Goal: Task Accomplishment & Management: Manage account settings

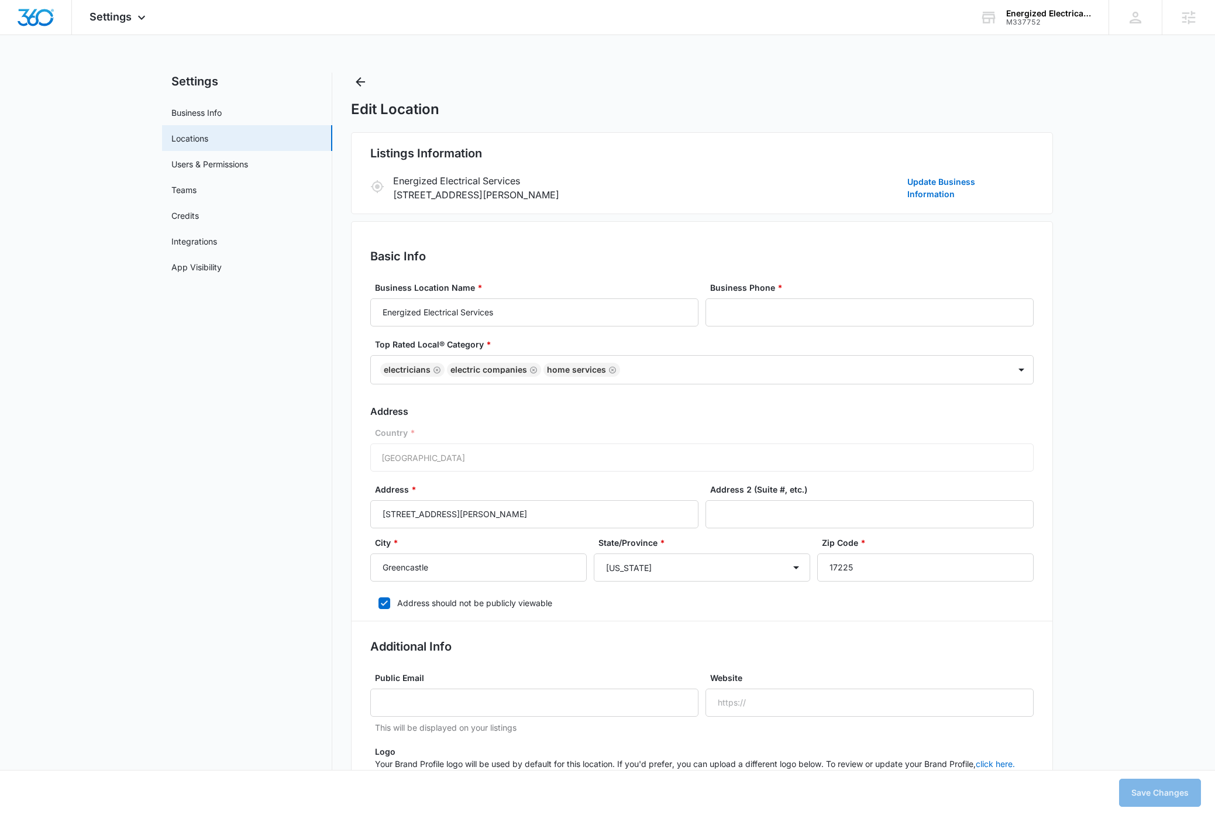
select select "Pennsylvania"
click at [1046, 23] on div "M337752" at bounding box center [1048, 22] width 85 height 8
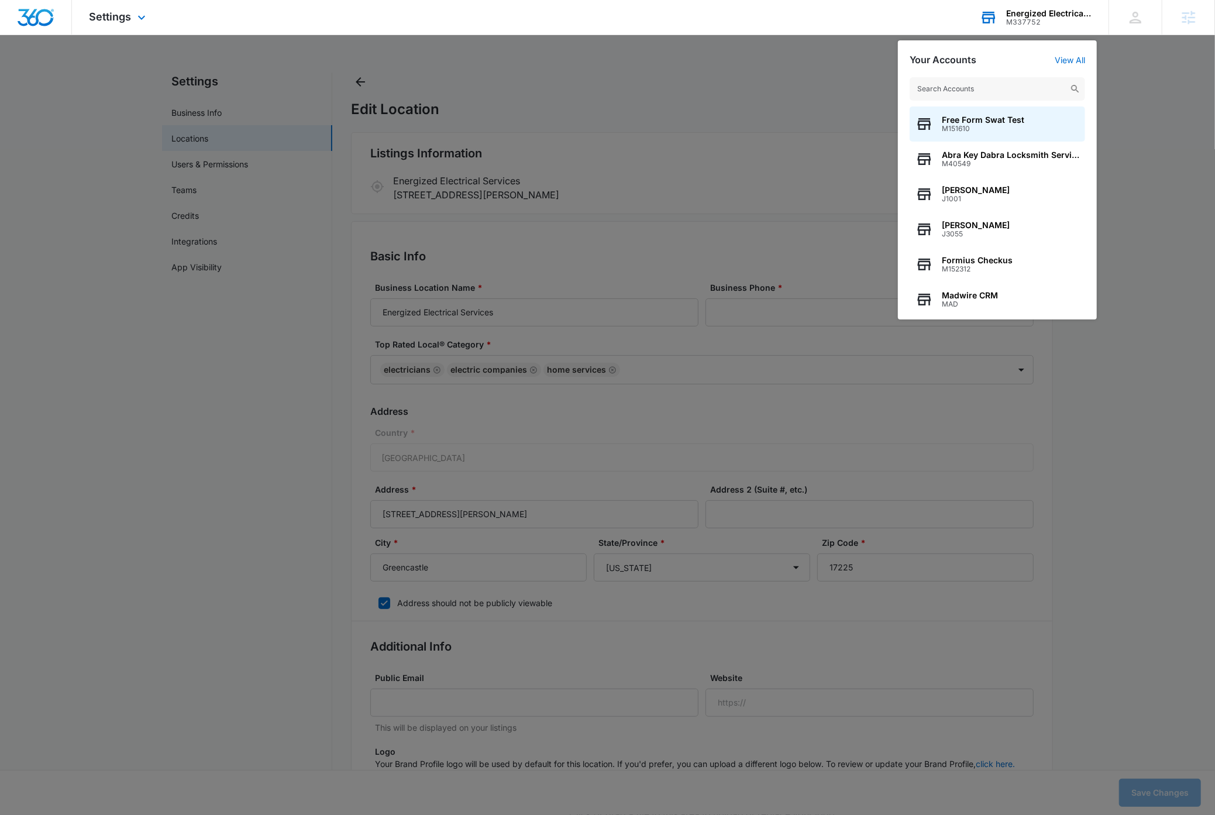
click at [1002, 94] on input "text" at bounding box center [996, 88] width 175 height 23
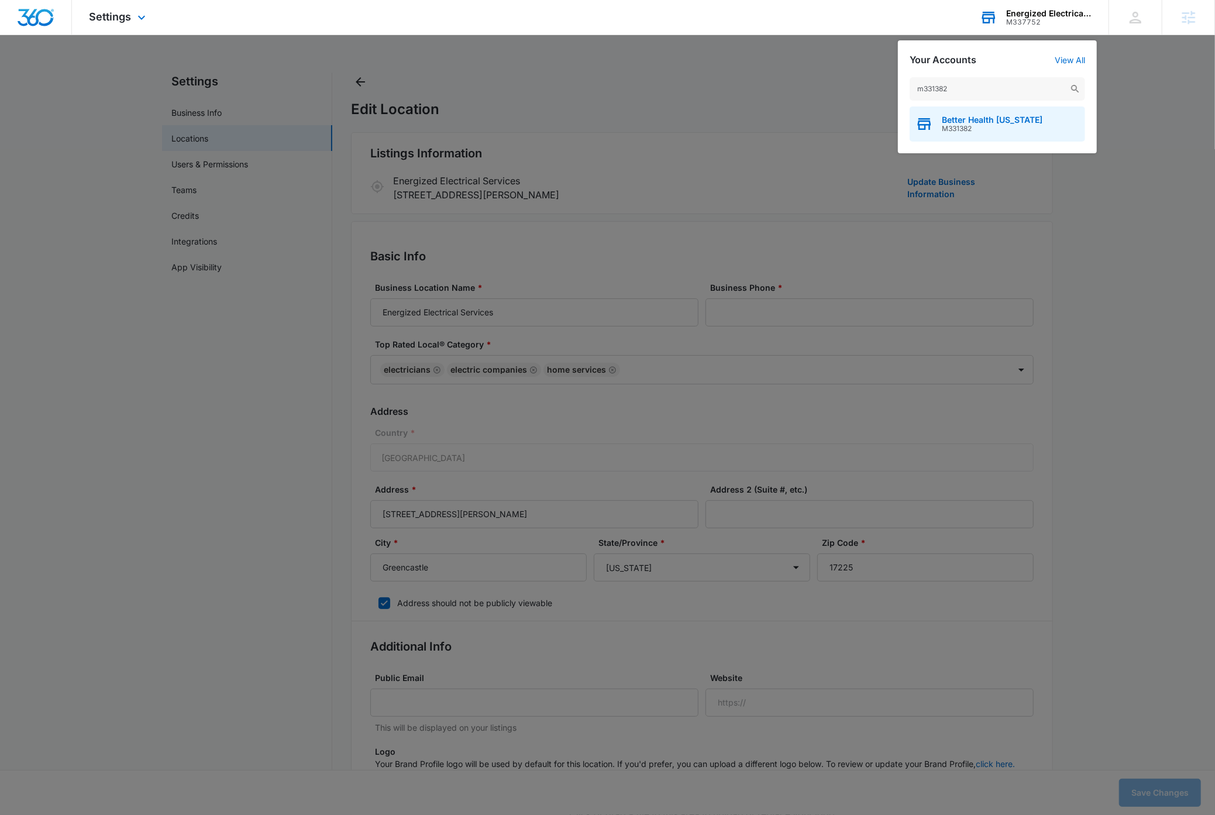
type input "m331382"
click at [981, 122] on span "Better Health Alaska" at bounding box center [992, 119] width 101 height 9
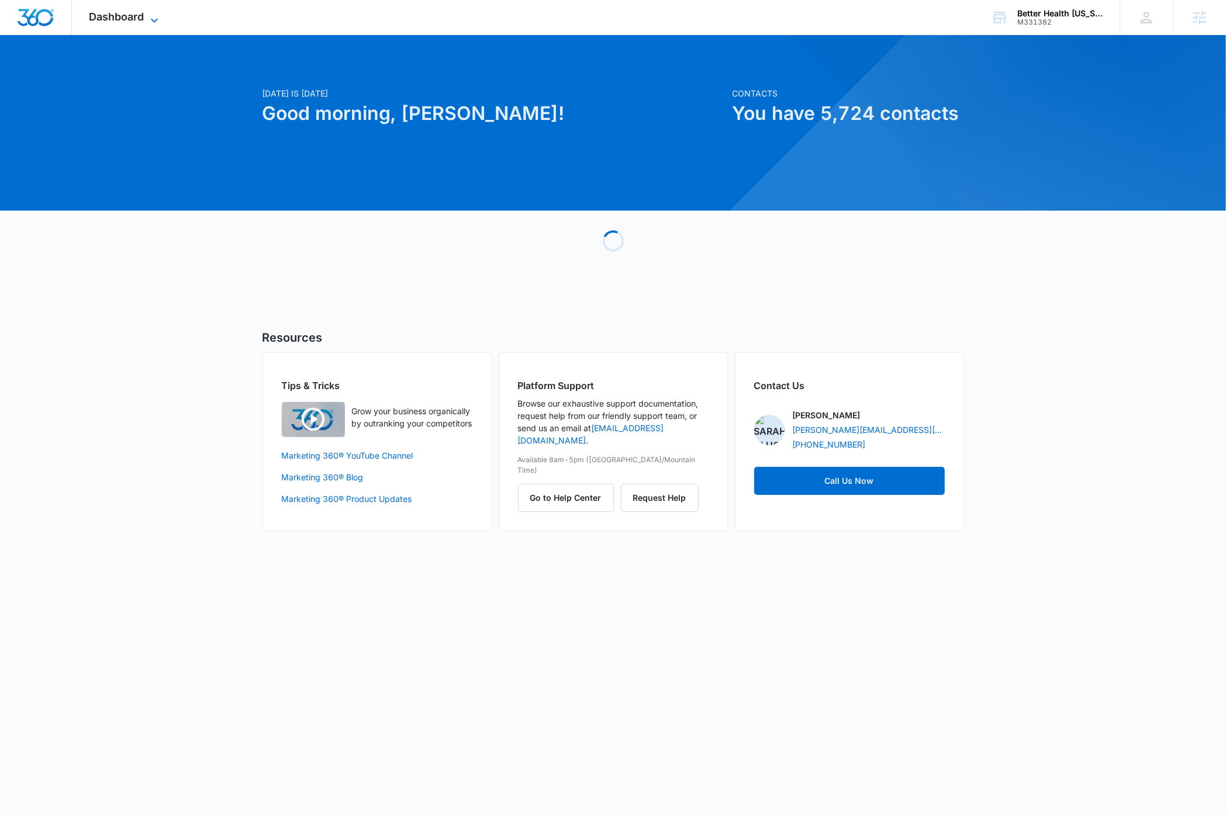
click at [152, 19] on icon at bounding box center [154, 20] width 7 height 4
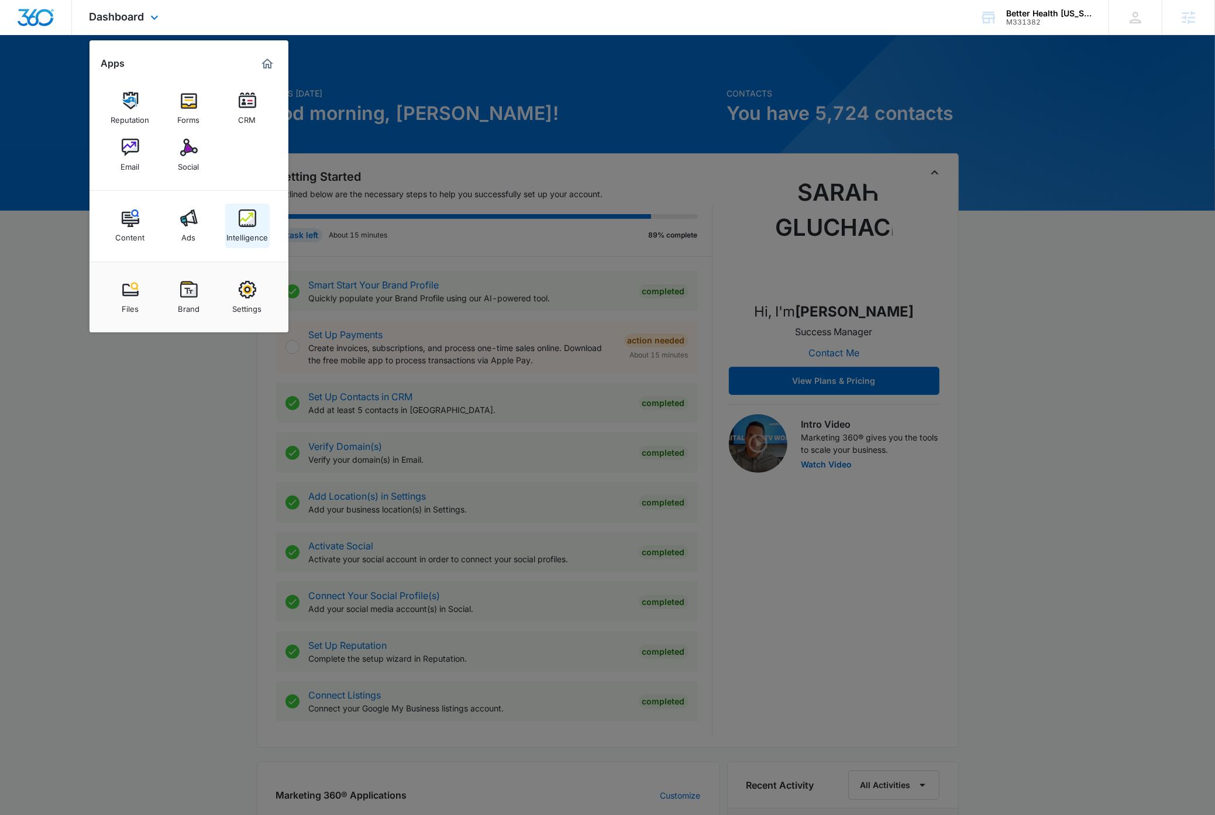
click at [253, 233] on div "Intelligence" at bounding box center [247, 234] width 42 height 15
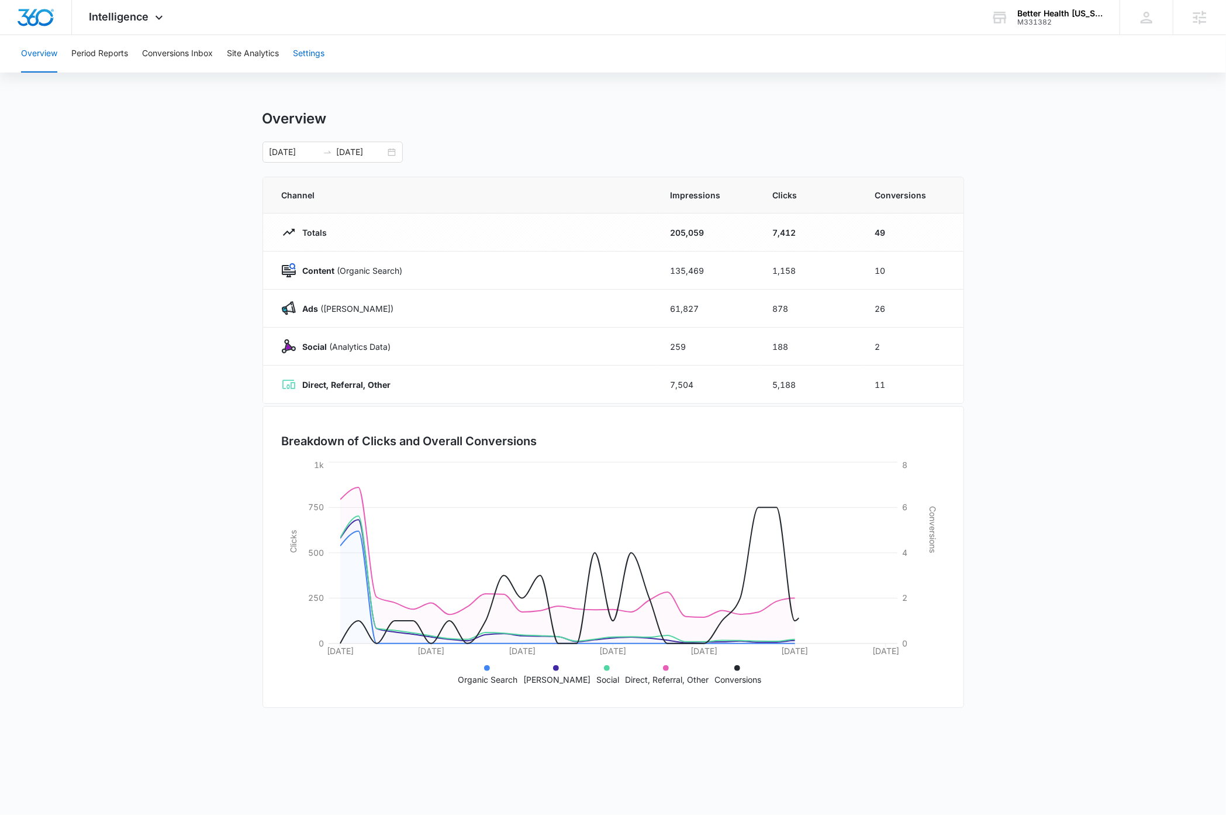
click at [322, 56] on button "Settings" at bounding box center [309, 53] width 32 height 37
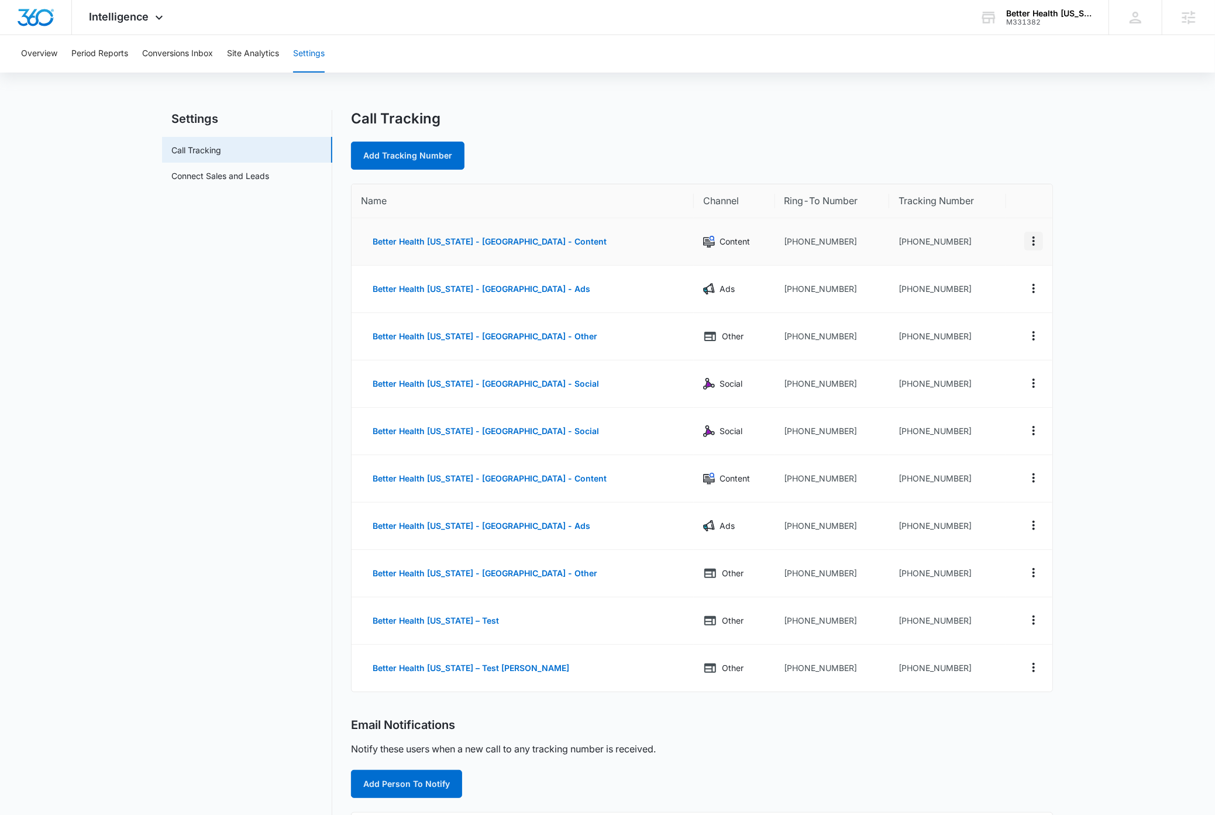
click at [1033, 243] on icon "Actions" at bounding box center [1033, 241] width 14 height 14
click at [998, 226] on button "Edit" at bounding box center [985, 232] width 67 height 18
select select "CONTENT"
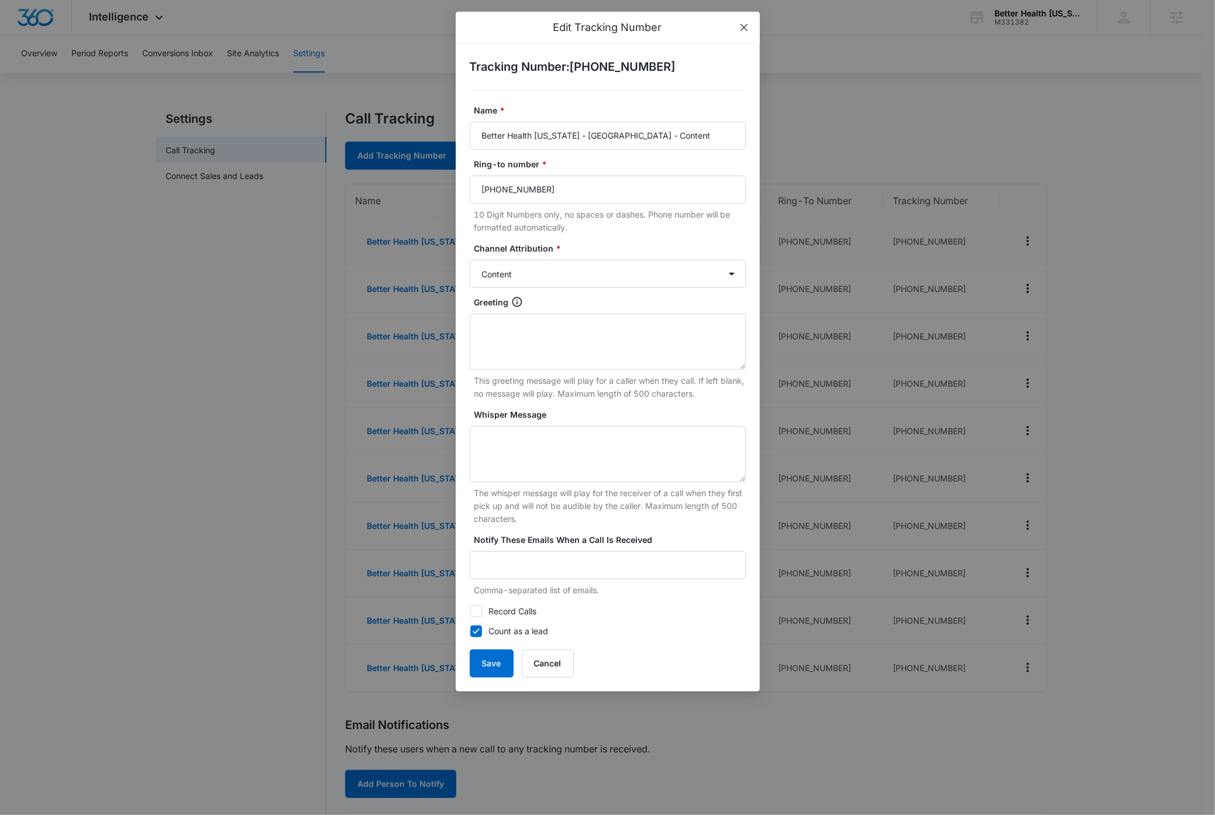
click at [744, 27] on icon "close" at bounding box center [743, 27] width 7 height 7
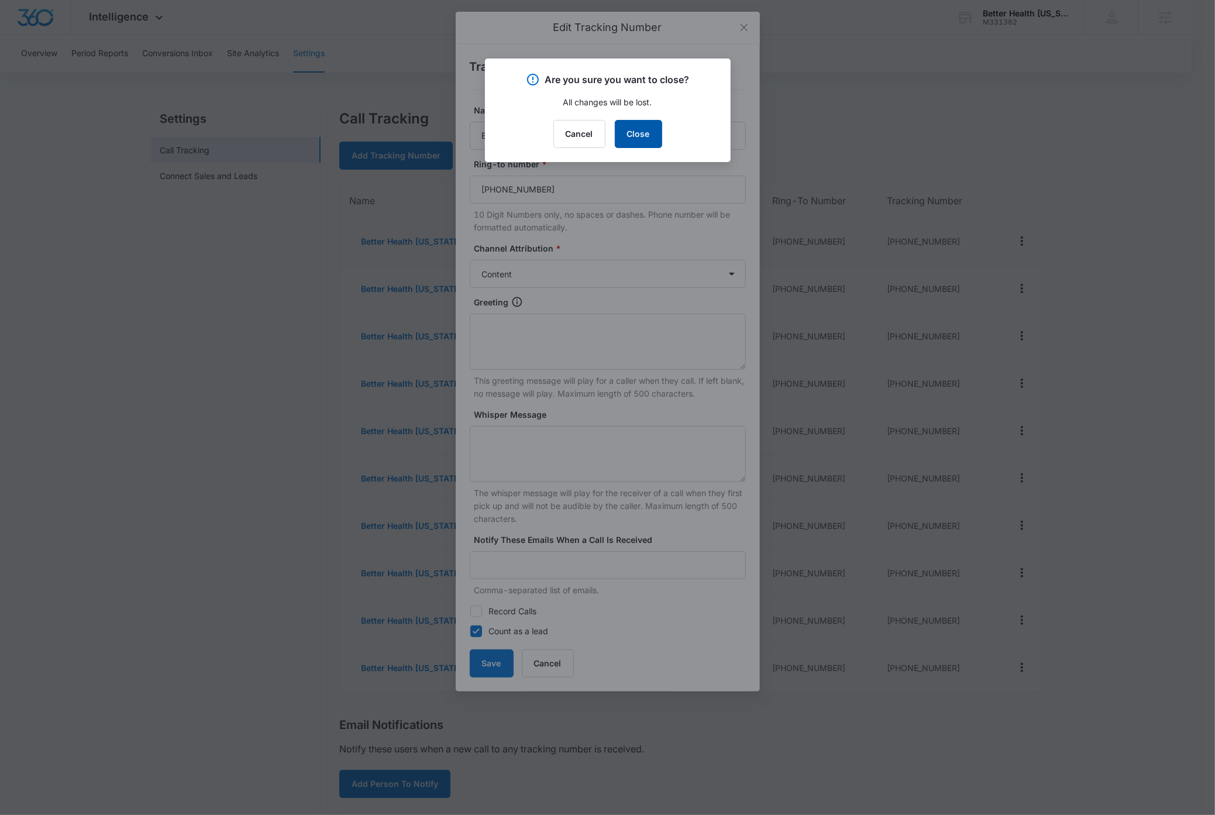
click at [640, 135] on button "Close" at bounding box center [638, 134] width 47 height 28
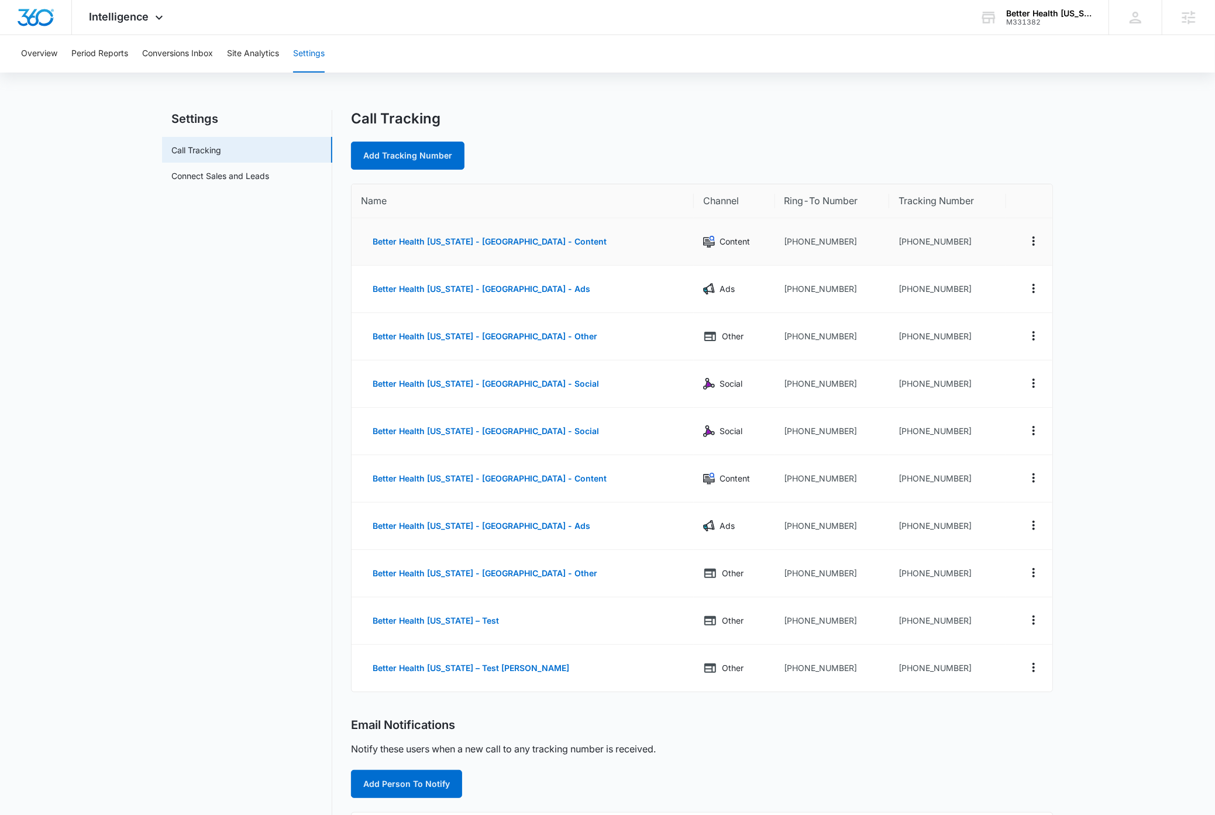
click at [226, 409] on nav "Settings Call Tracking Connect Sales and Leads" at bounding box center [247, 589] width 170 height 959
click at [1037, 242] on icon "Actions" at bounding box center [1033, 241] width 14 height 14
click at [996, 229] on button "Edit" at bounding box center [985, 232] width 67 height 18
select select "CONTENT"
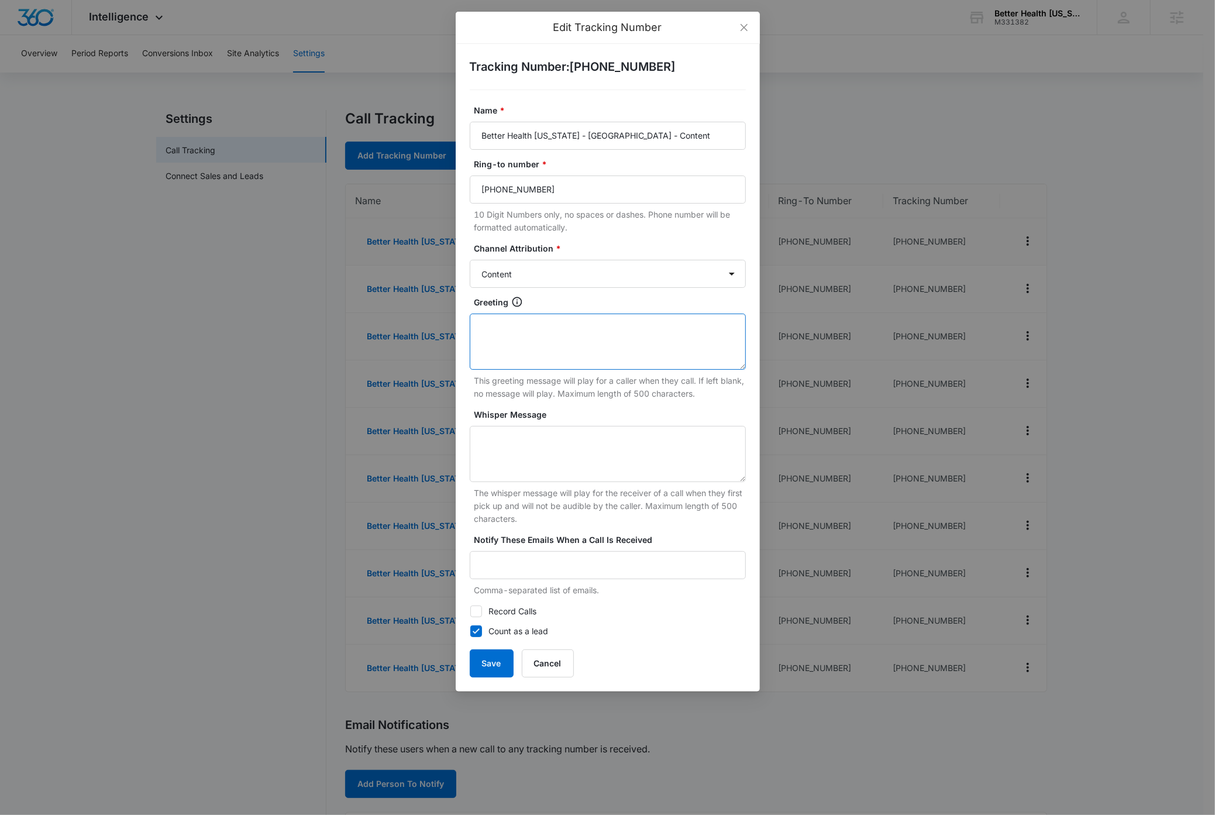
click at [580, 343] on textarea "Greeting" at bounding box center [608, 341] width 276 height 56
click at [611, 348] on textarea "Greeting" at bounding box center [608, 341] width 276 height 56
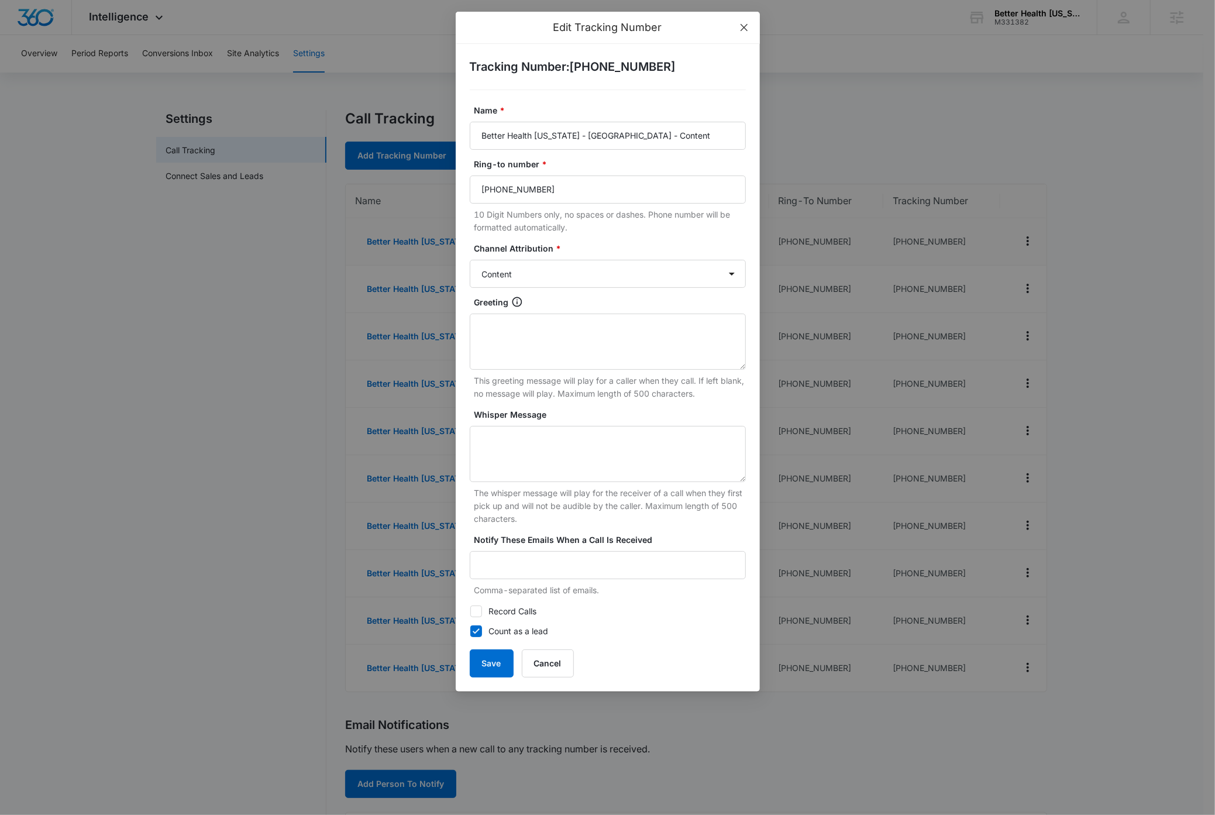
click at [748, 27] on icon "close" at bounding box center [743, 27] width 9 height 9
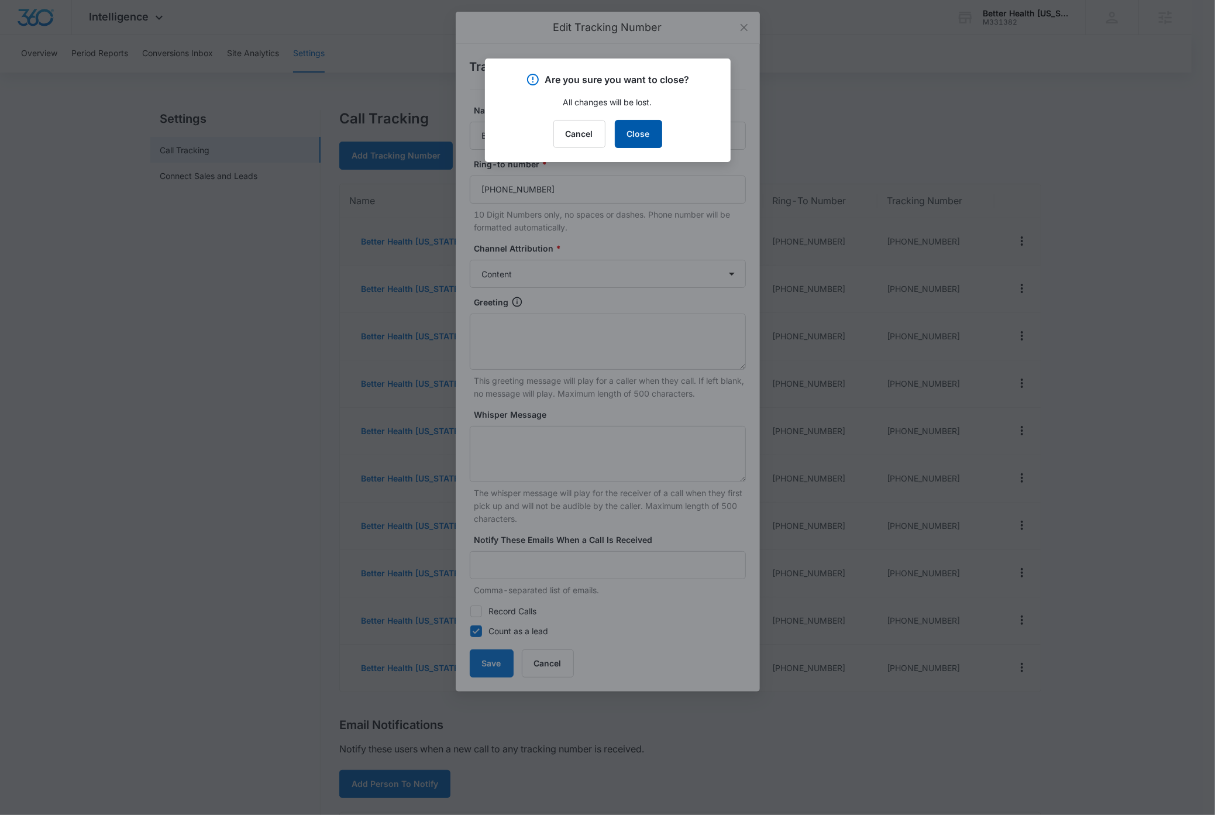
click at [637, 134] on button "Close" at bounding box center [638, 134] width 47 height 28
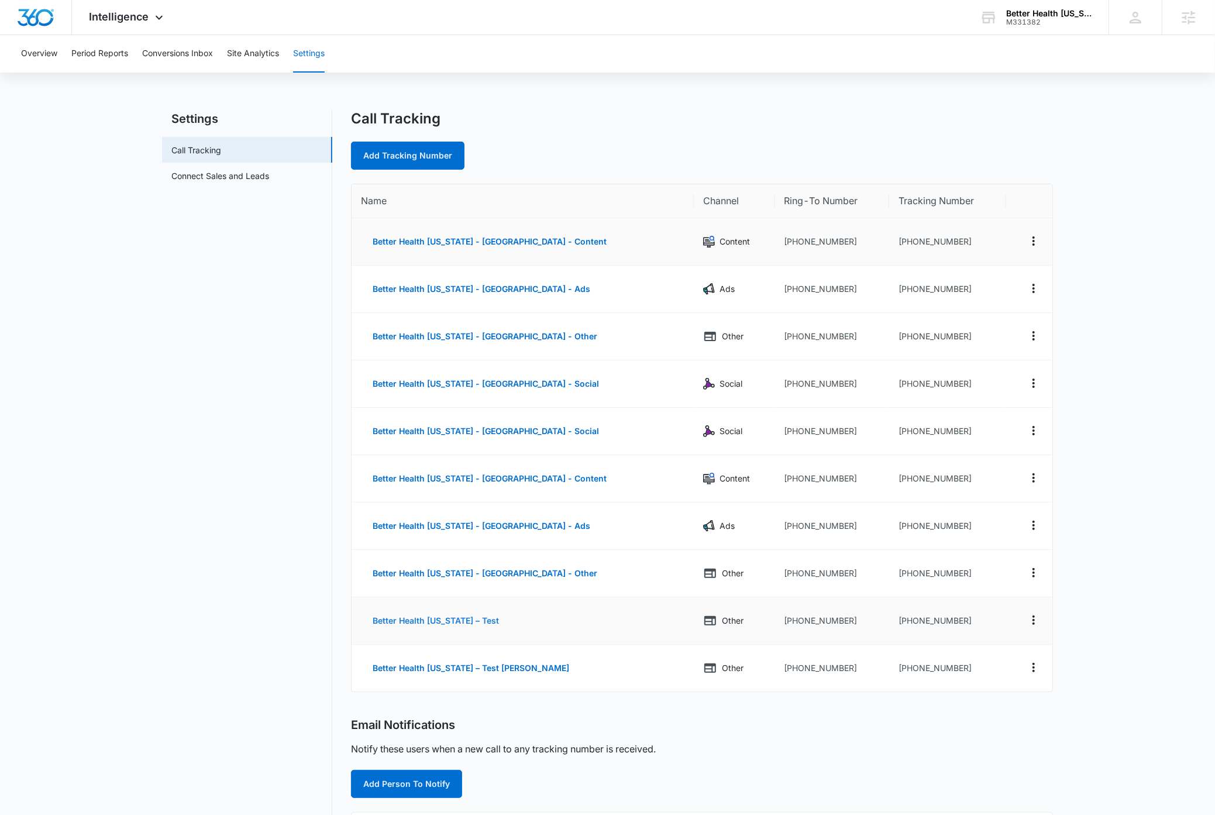
click at [398, 620] on button "Better Health Alaska – Test" at bounding box center [436, 620] width 150 height 28
select select "OTHER"
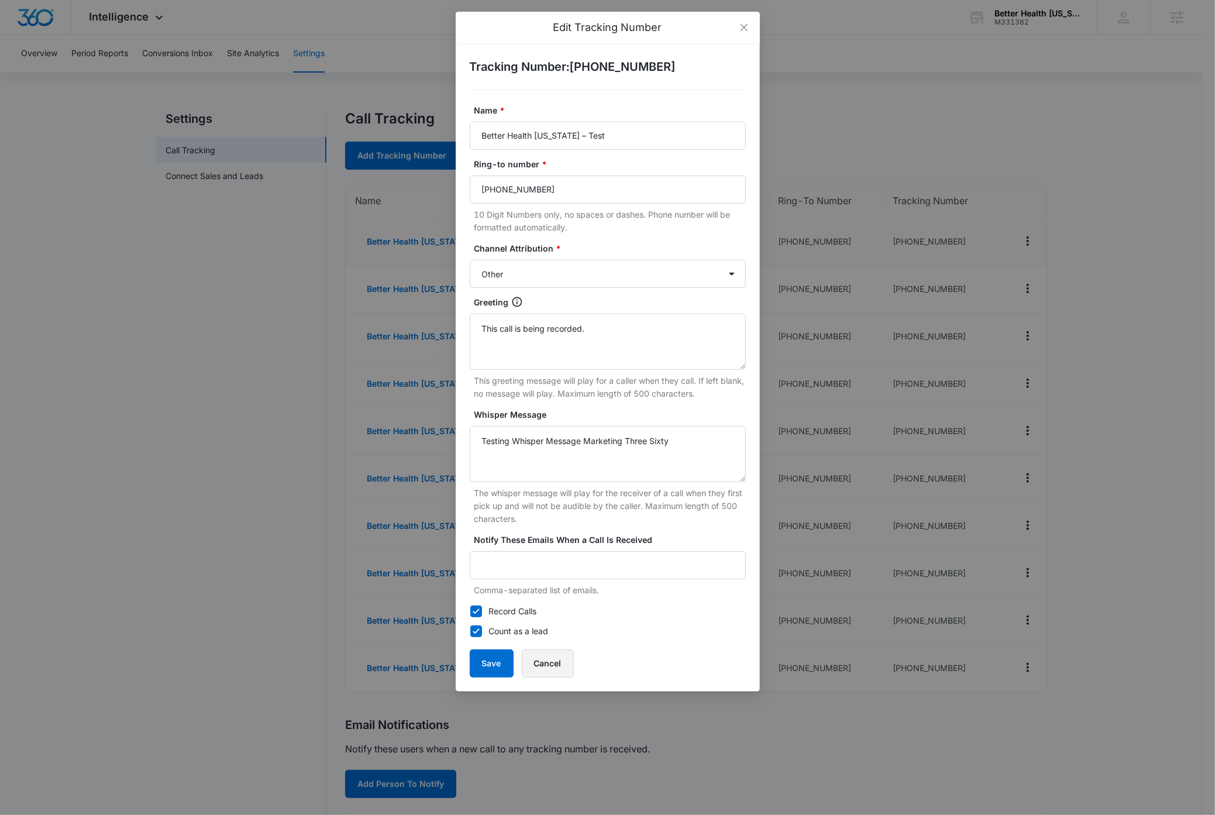
click at [548, 664] on button "Cancel" at bounding box center [548, 663] width 52 height 28
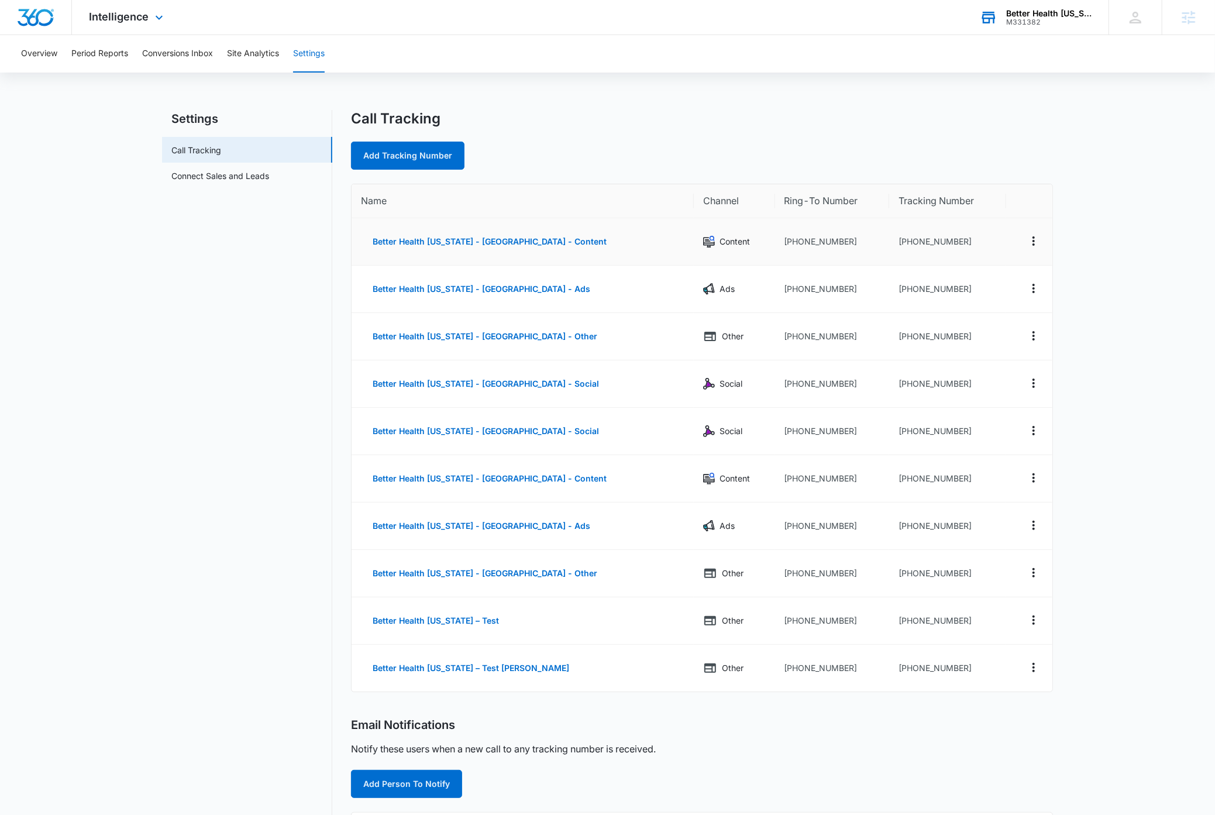
click at [1076, 16] on div "Better Health Alaska" at bounding box center [1048, 13] width 85 height 9
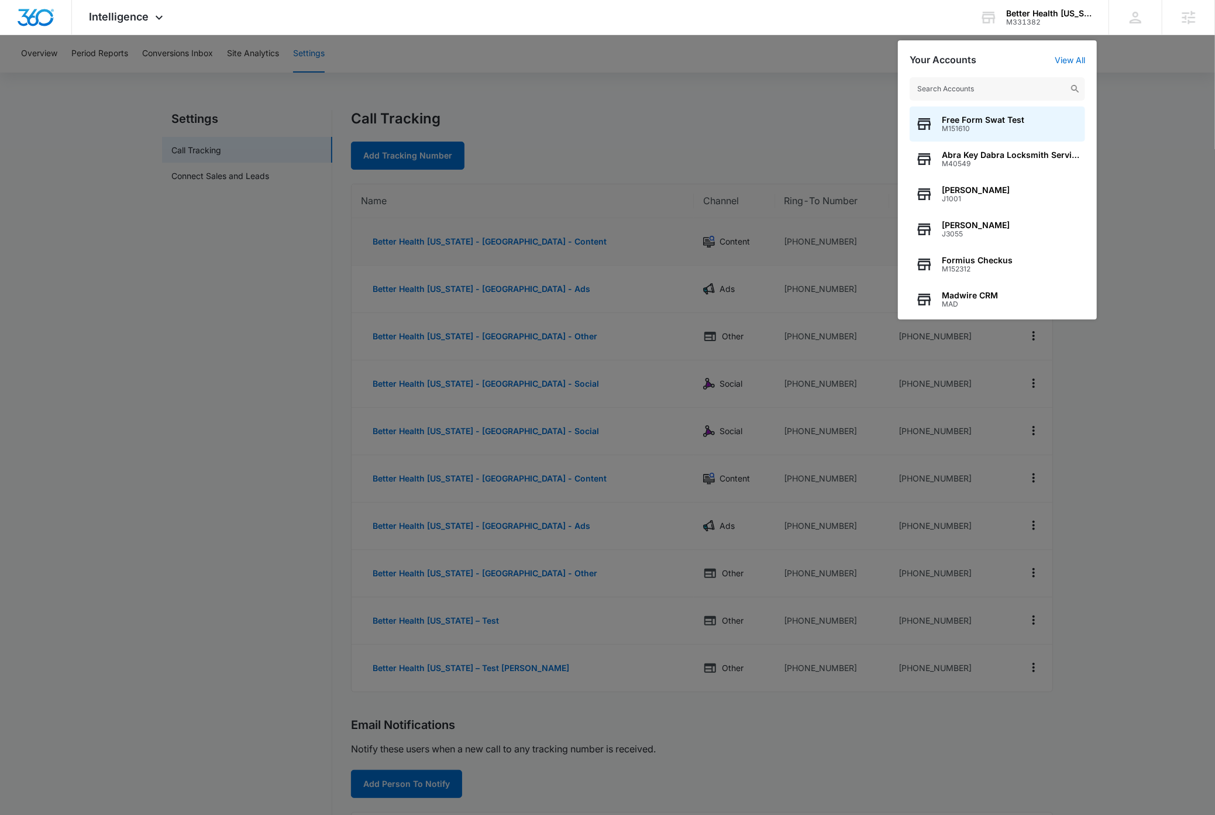
click at [1183, 191] on div at bounding box center [607, 407] width 1215 height 815
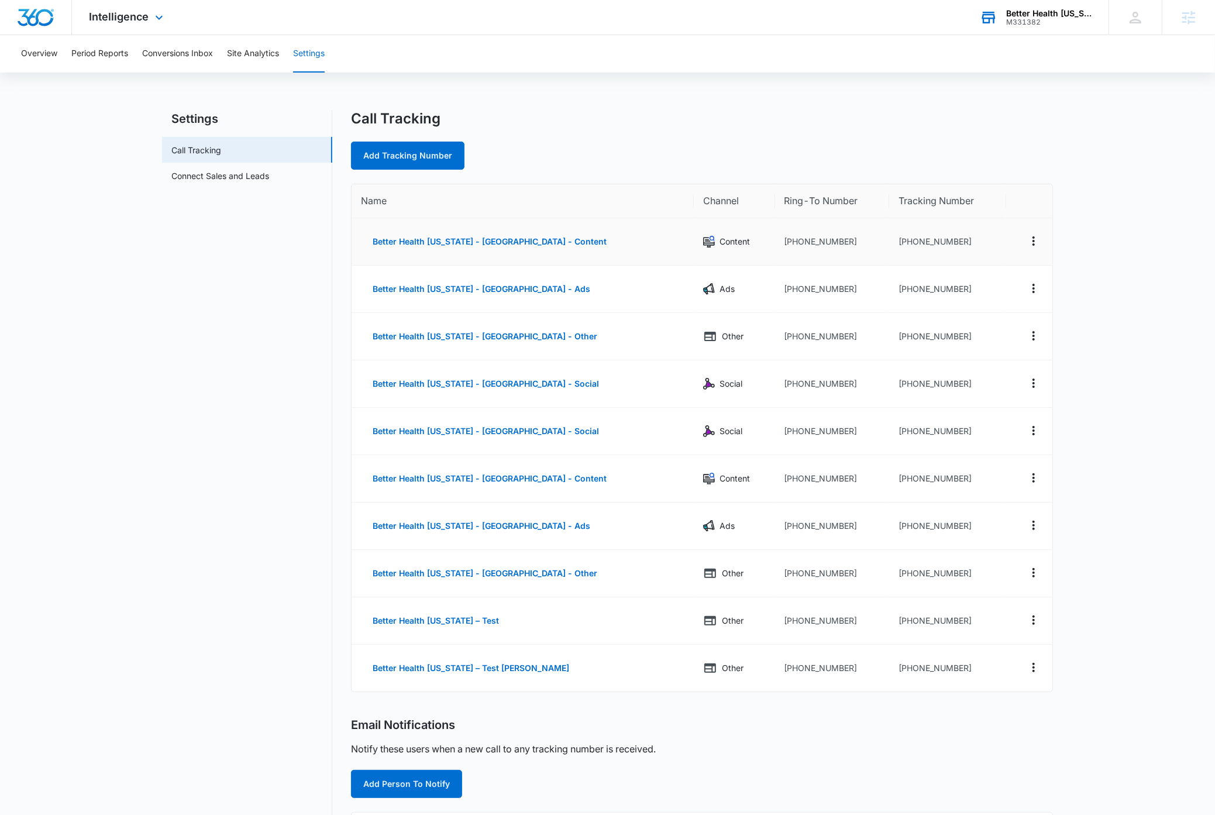
click at [1071, 13] on div "Better Health Alaska" at bounding box center [1048, 13] width 85 height 9
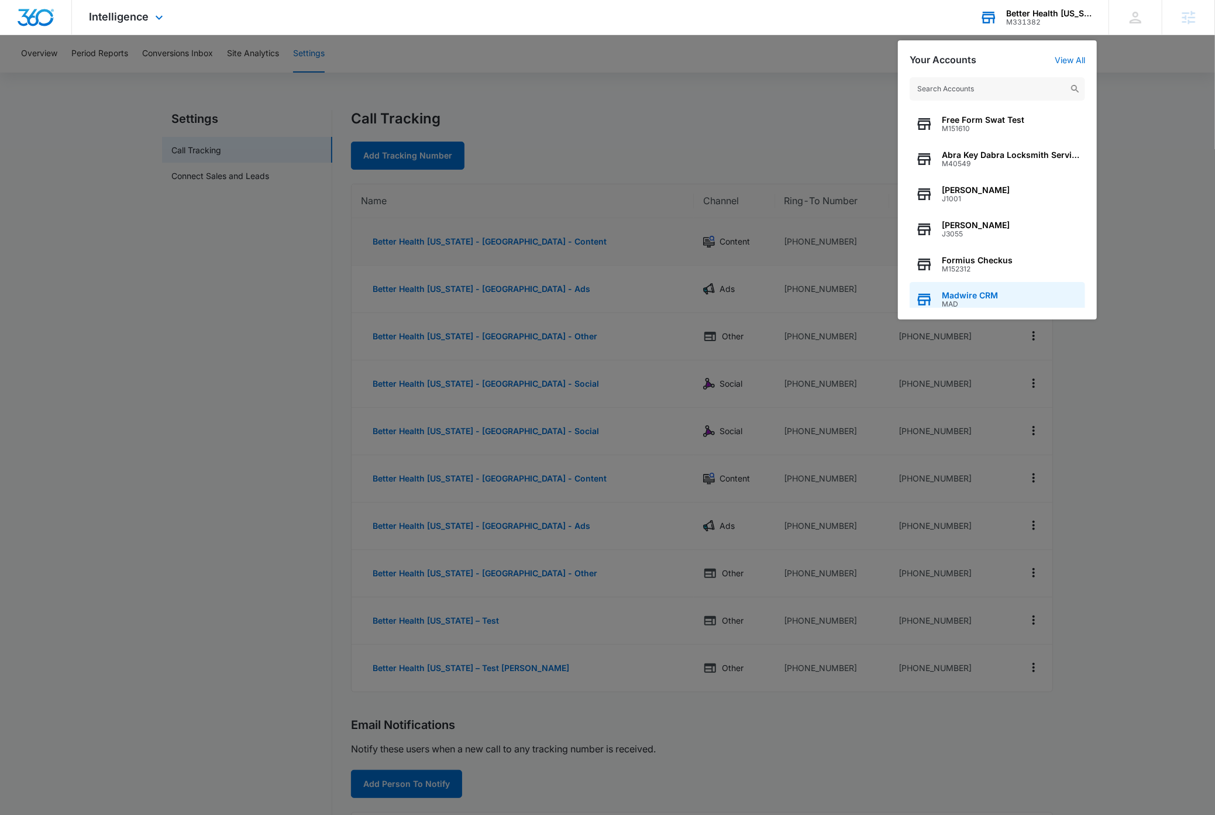
click at [985, 295] on span "Madwire CRM" at bounding box center [970, 295] width 56 height 9
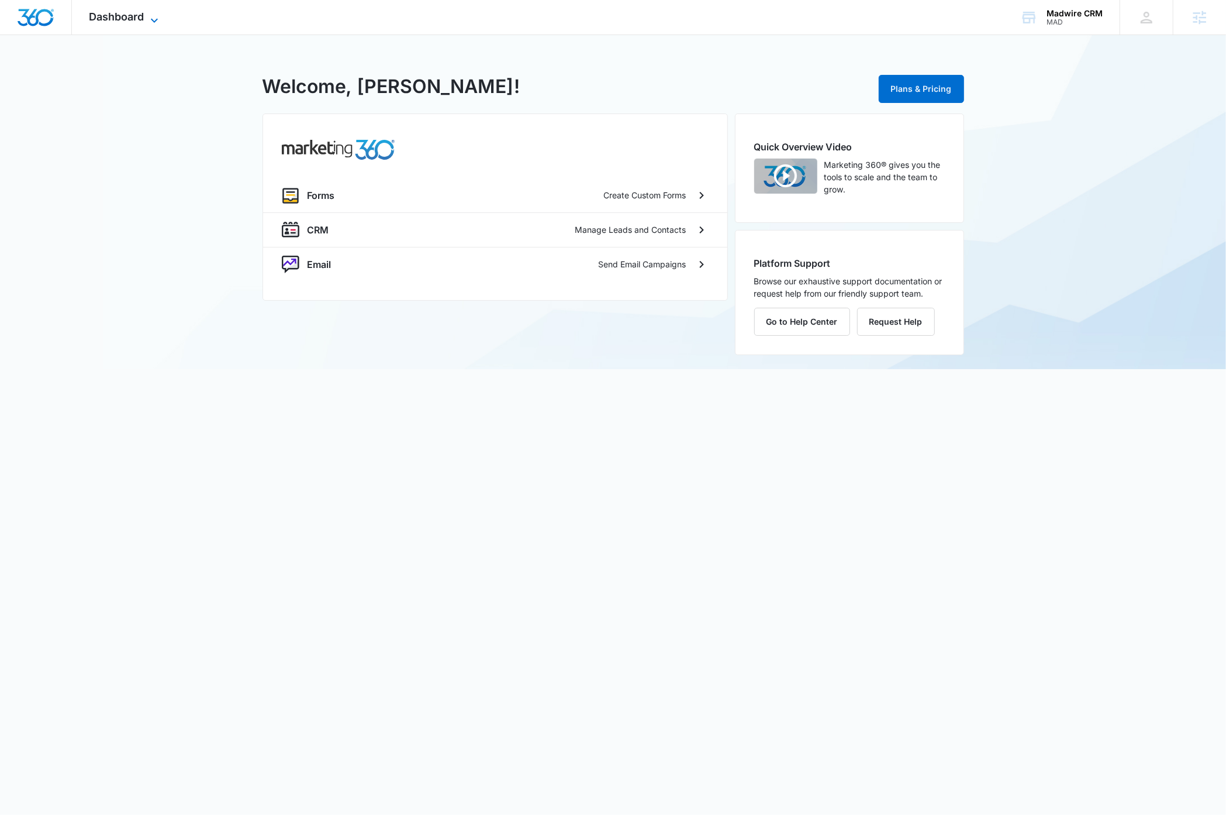
click at [154, 11] on div "Dashboard Apps Forms CRM Email Settings" at bounding box center [125, 17] width 107 height 35
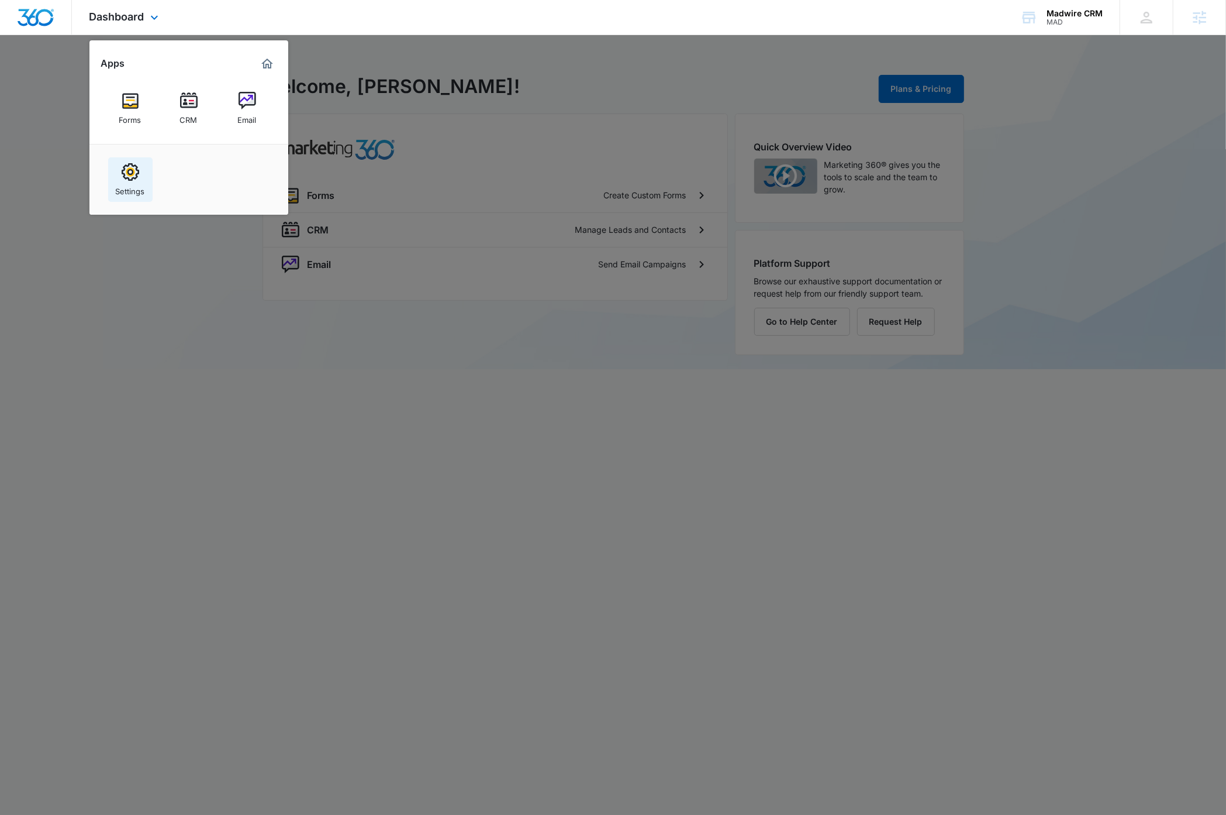
click at [132, 174] on img at bounding box center [131, 172] width 18 height 18
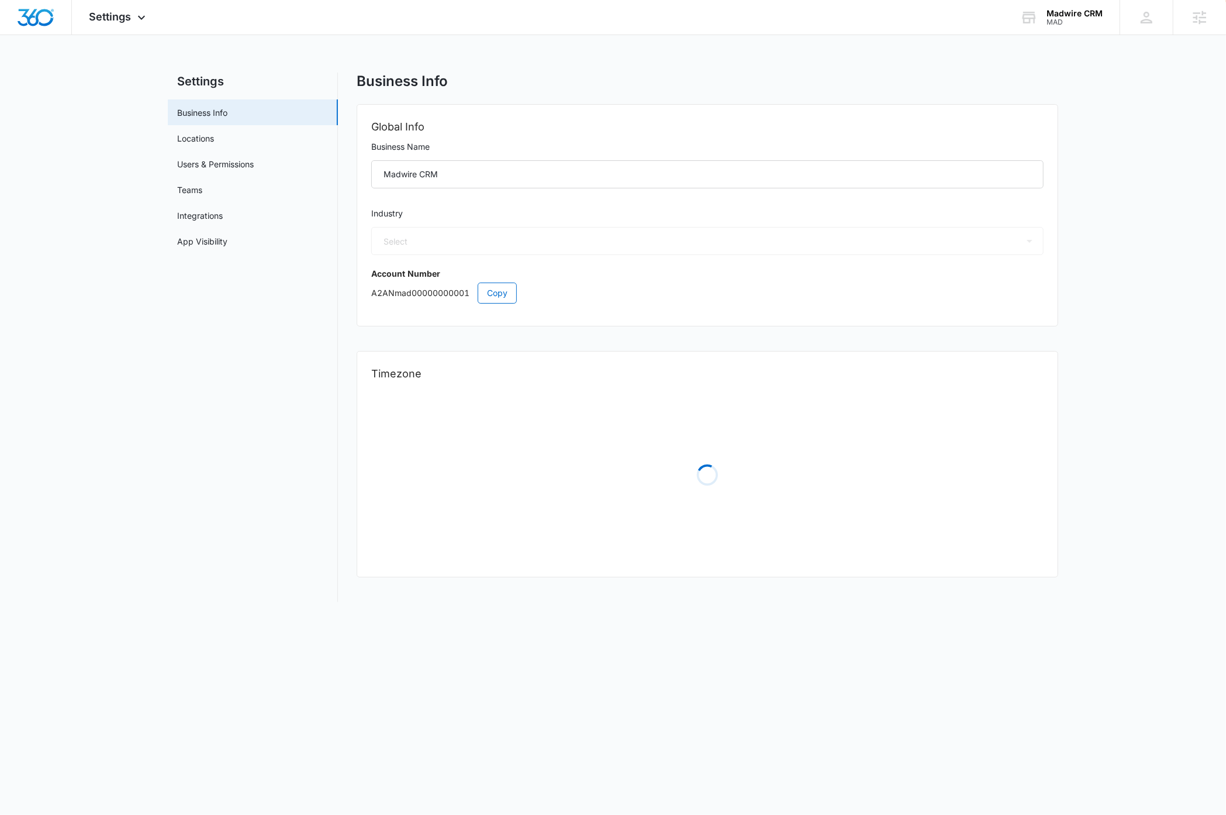
select select "6"
select select "US"
select select "America/Denver"
click at [501, 291] on span "Copy" at bounding box center [497, 293] width 20 height 13
click at [45, 20] on img "Dashboard" at bounding box center [35, 18] width 37 height 18
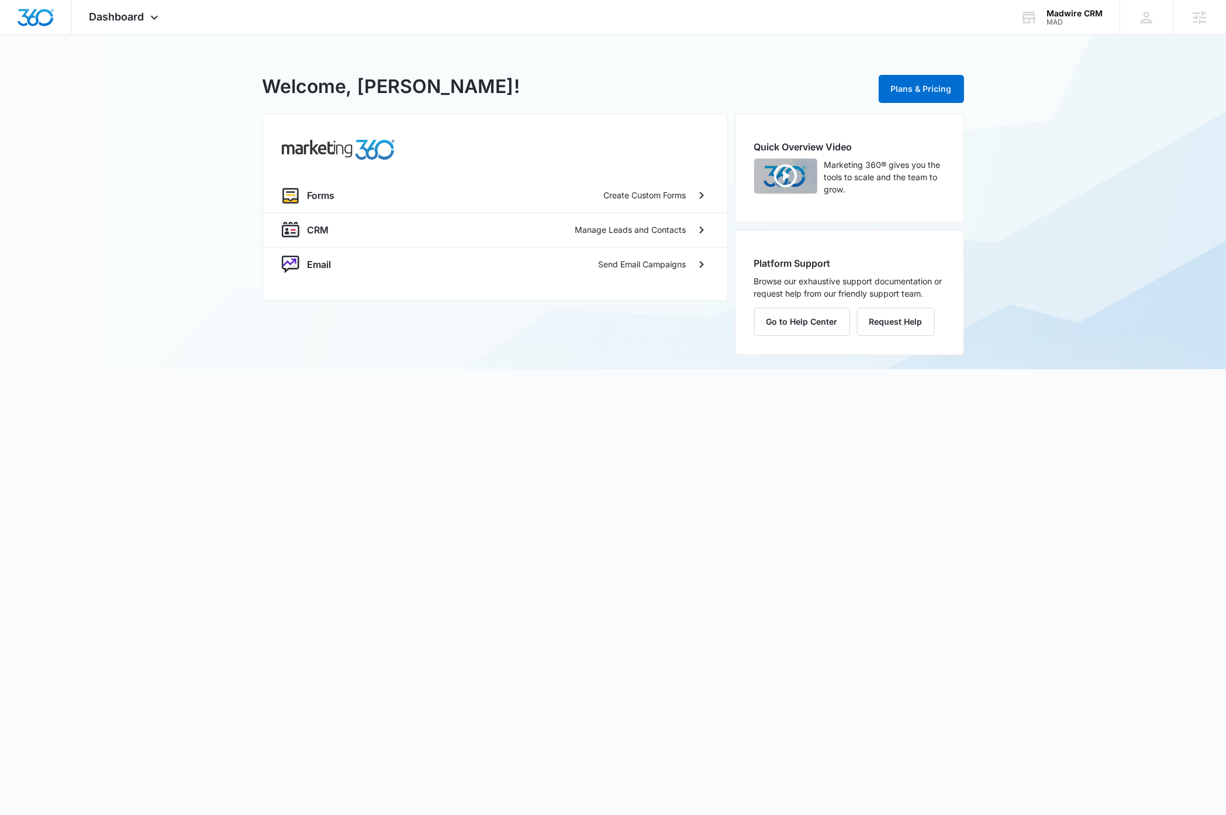
click at [1097, 264] on div "MAD - Madwire CRM Welcome, Dave! Plans & Pricing Forms Create Custom Forms CRM …" at bounding box center [613, 202] width 1226 height 334
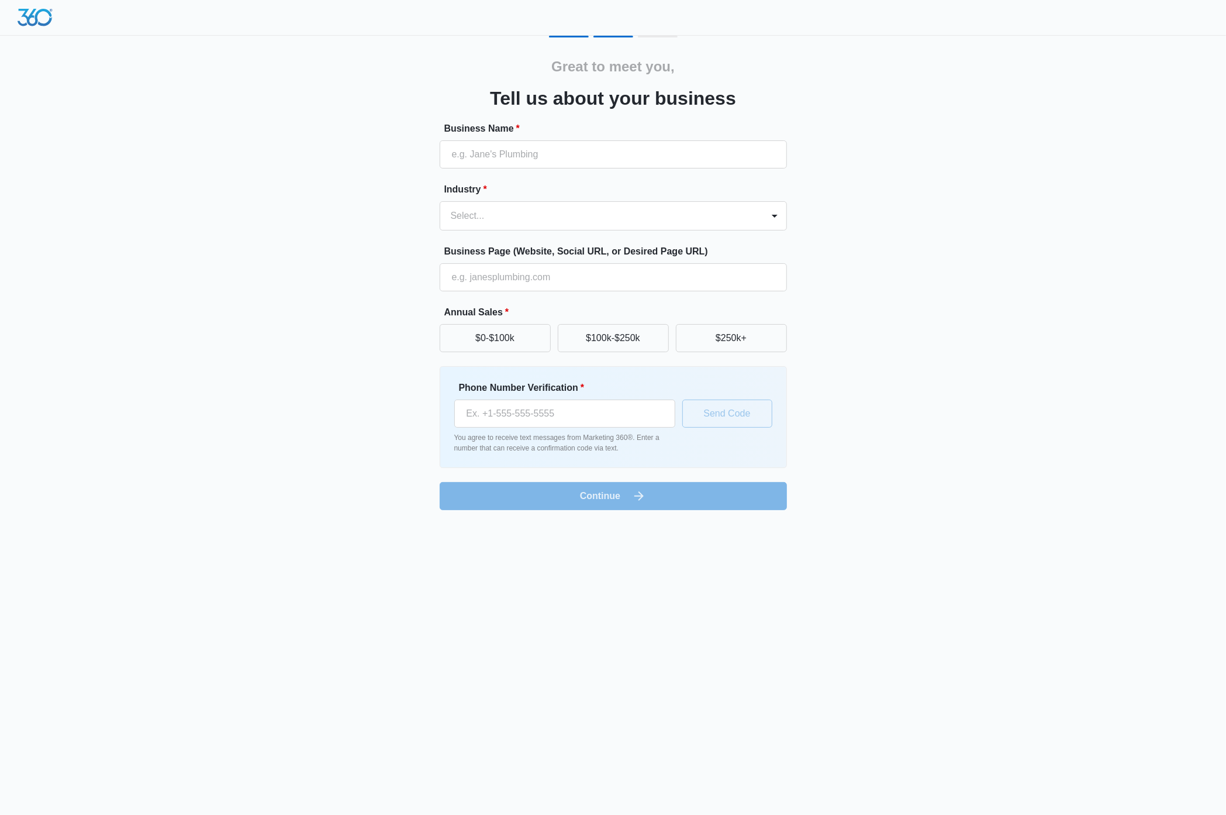
click at [1127, 212] on div "Great to meet you, Tell us about your business Business Name * Industry * Selec…" at bounding box center [613, 262] width 1226 height 524
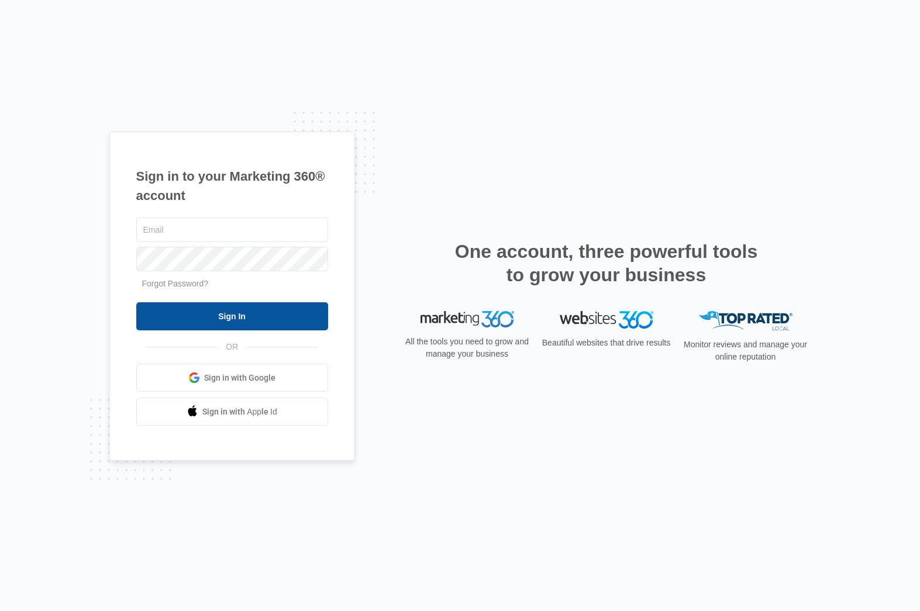
type input "[PERSON_NAME][EMAIL_ADDRESS][DOMAIN_NAME]"
click at [235, 302] on input "Sign In" at bounding box center [232, 316] width 192 height 28
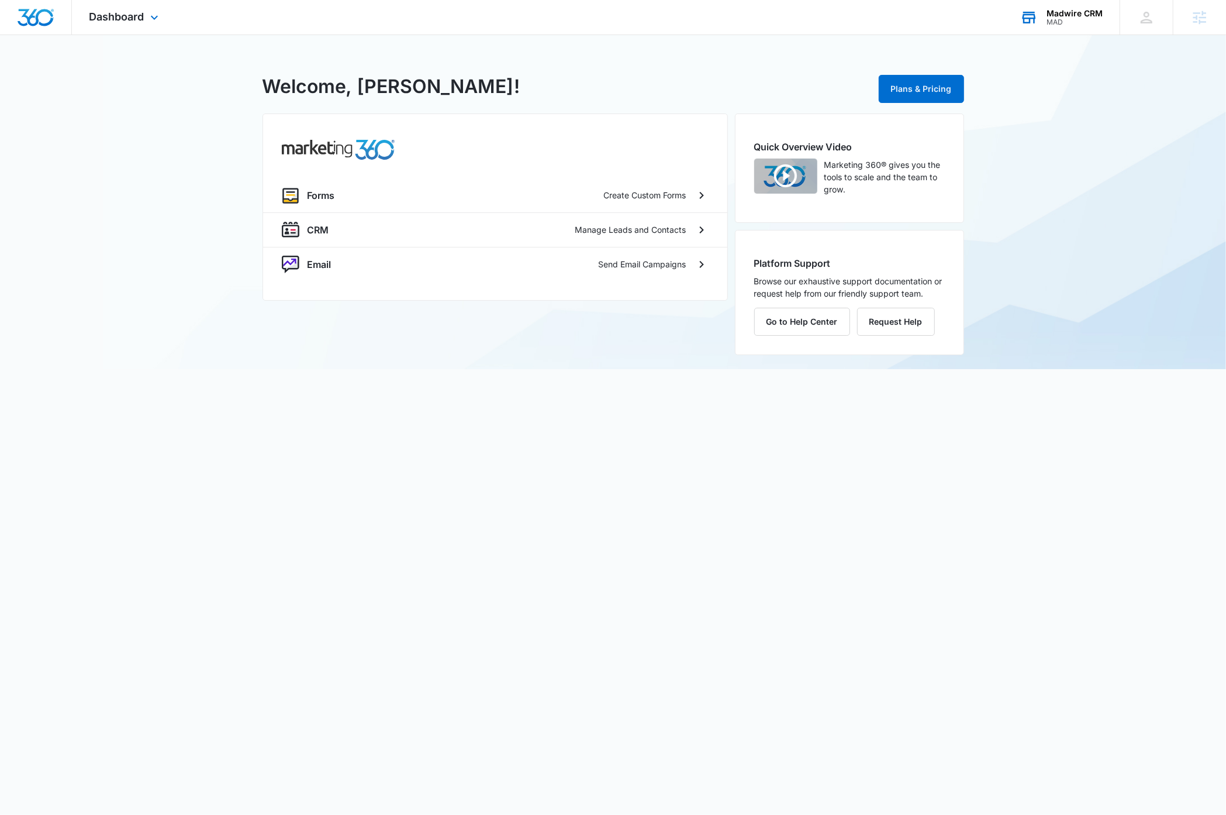
click at [1081, 16] on div "Madwire CRM" at bounding box center [1075, 13] width 56 height 9
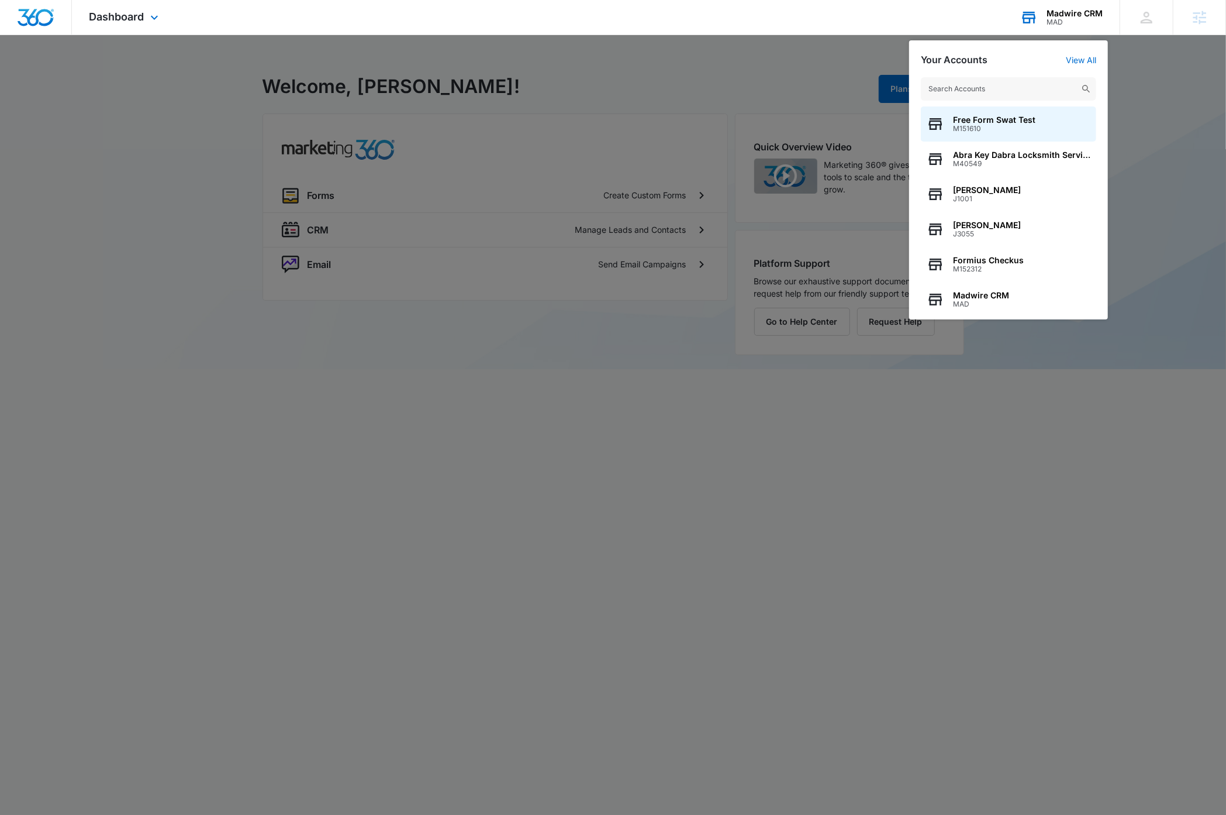
click at [1021, 90] on input "text" at bounding box center [1008, 88] width 175 height 23
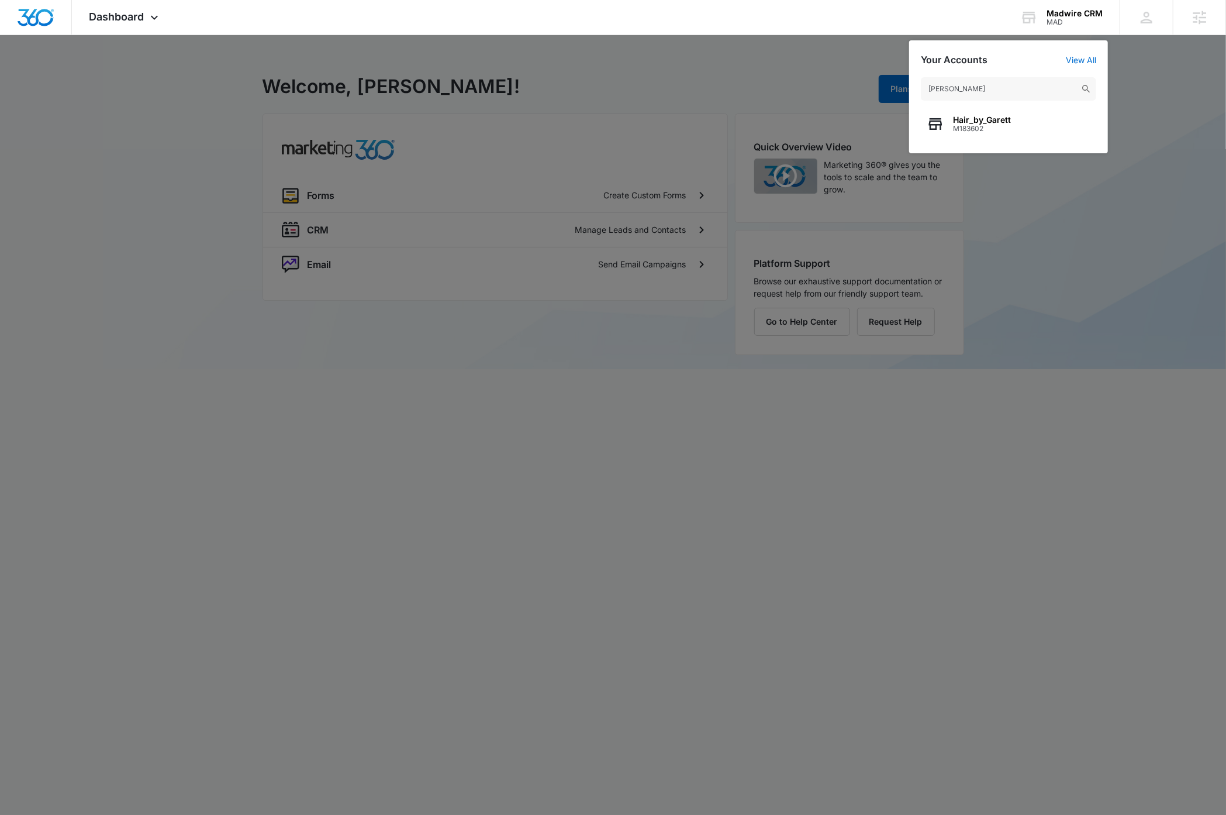
type input "garett"
click at [1006, 419] on div at bounding box center [613, 407] width 1226 height 815
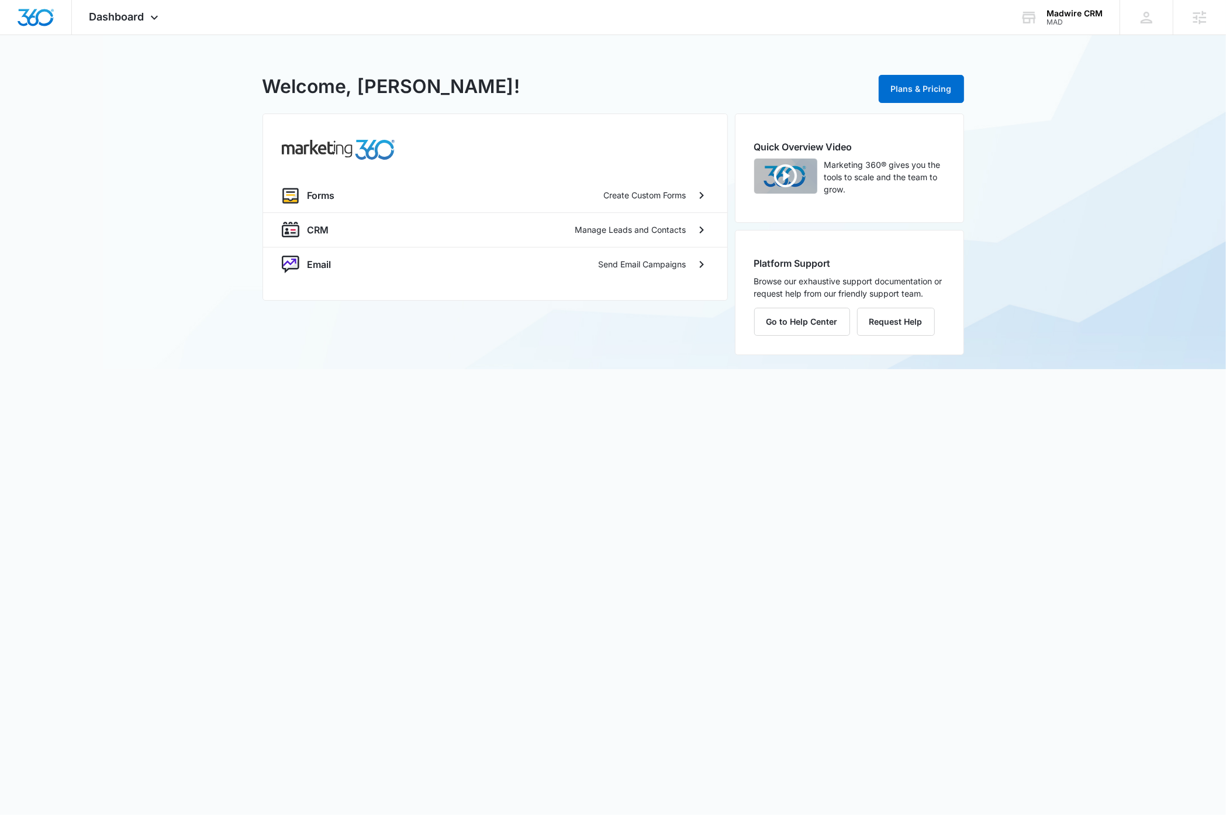
click at [1091, 127] on div "MAD - Madwire CRM Welcome, Dave! Plans & Pricing Forms Create Custom Forms CRM …" at bounding box center [613, 202] width 1226 height 334
drag, startPoint x: 1065, startPoint y: 490, endPoint x: 1061, endPoint y: 463, distance: 27.7
click at [1065, 489] on body "Dashboard Apps Forms CRM Email Settings Madwire CRM MAD Your Accounts View All …" at bounding box center [613, 407] width 1226 height 815
click at [190, 446] on body "Dashboard Apps Forms CRM Email Settings Madwire CRM MAD Your Accounts View All …" at bounding box center [613, 407] width 1226 height 815
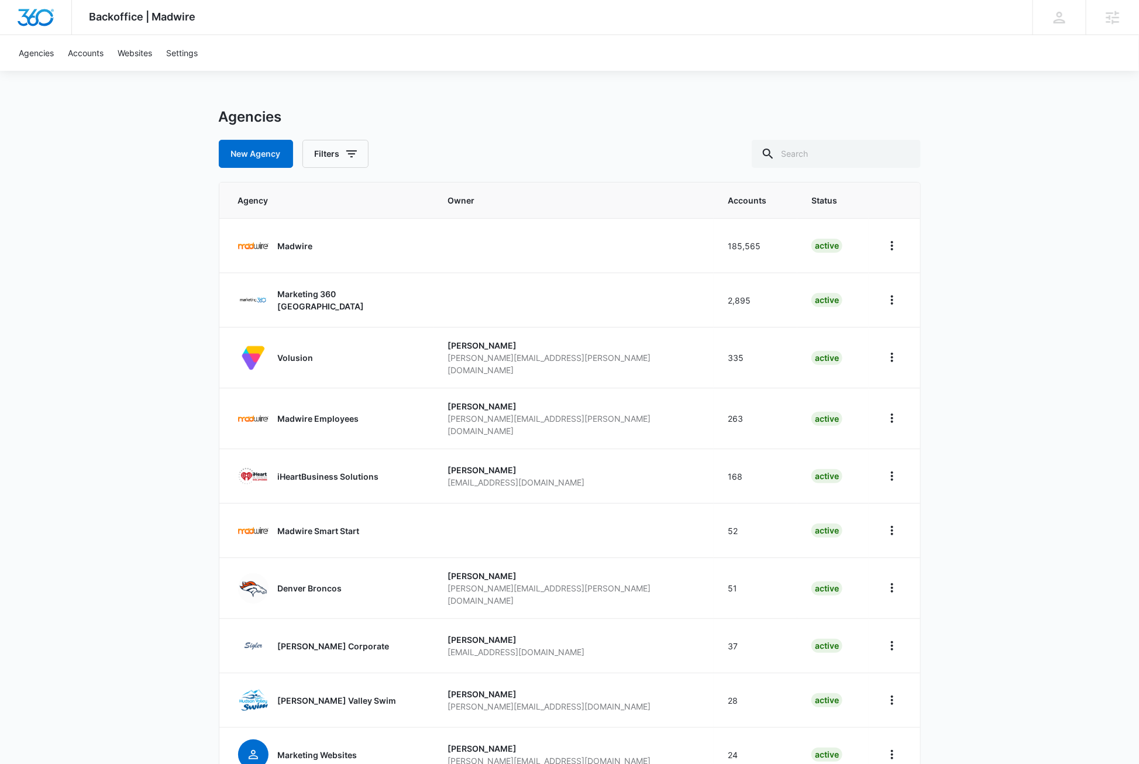
click at [106, 277] on div "Backoffice | Madwire Apps Settings DB [PERSON_NAME] [PERSON_NAME][EMAIL_ADDRESS…" at bounding box center [569, 423] width 1139 height 846
click at [349, 412] on p "Madwire Employees" at bounding box center [318, 418] width 81 height 12
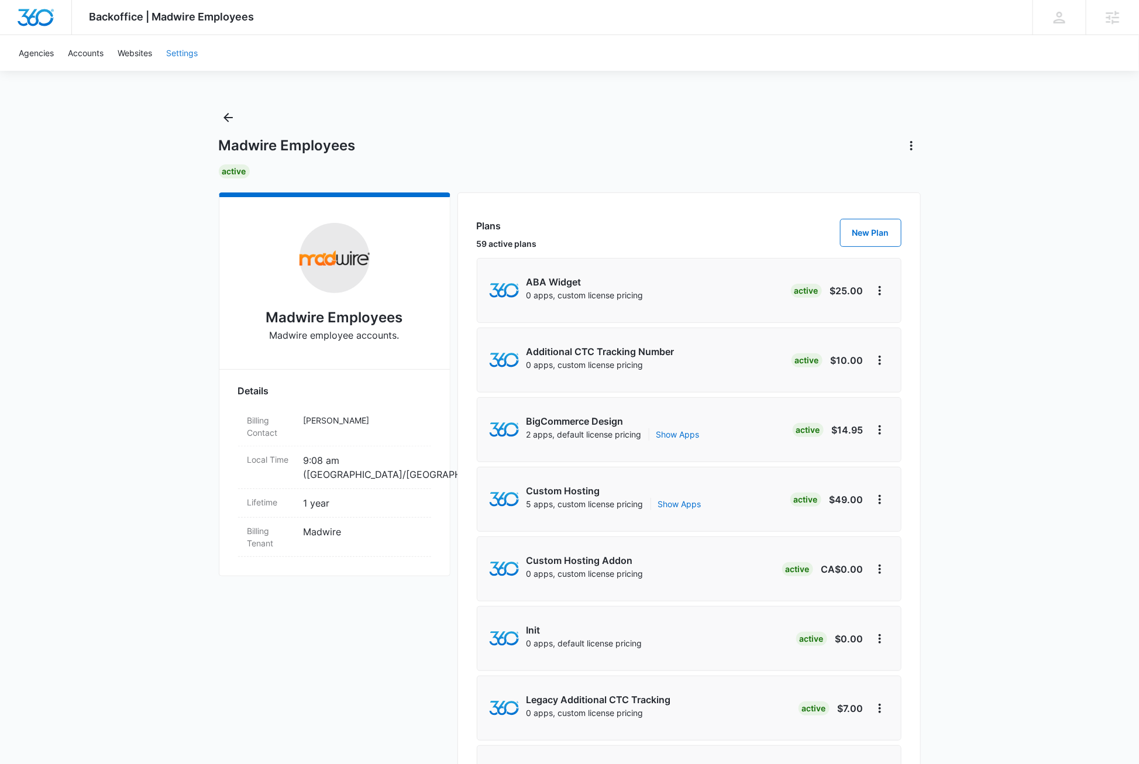
click at [181, 53] on link "Settings" at bounding box center [182, 53] width 46 height 36
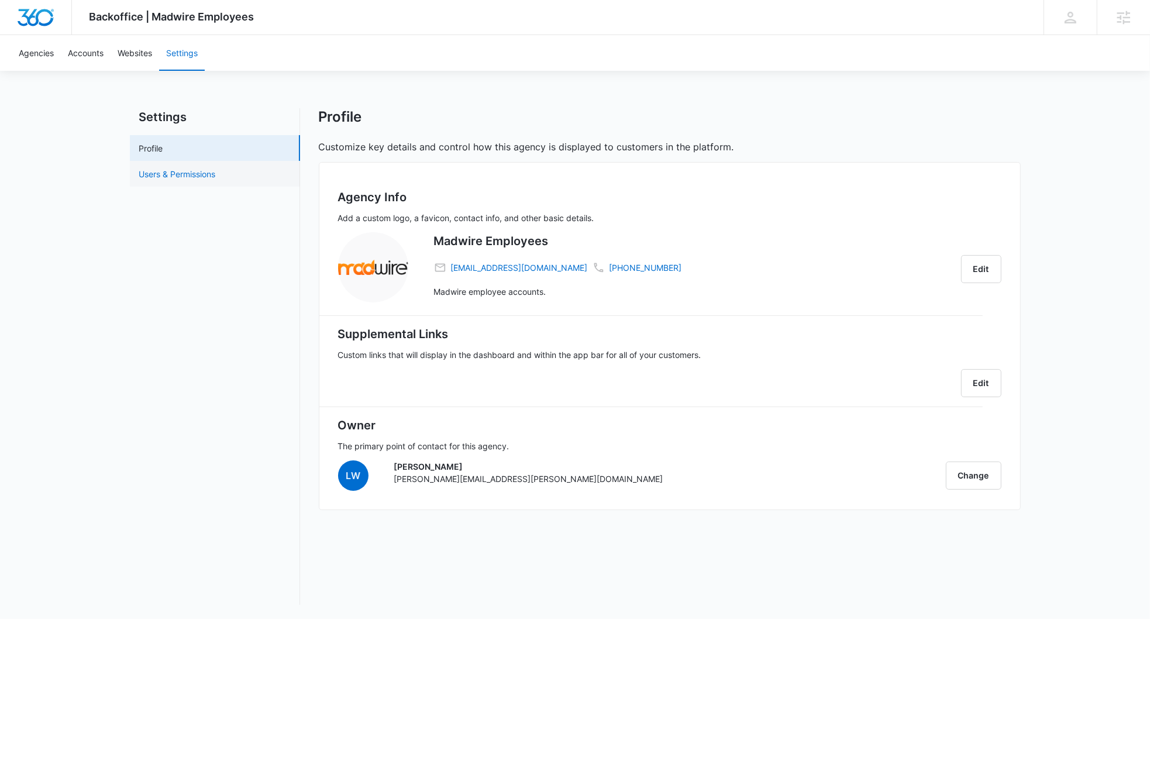
click at [153, 175] on link "Users & Permissions" at bounding box center [177, 174] width 77 height 12
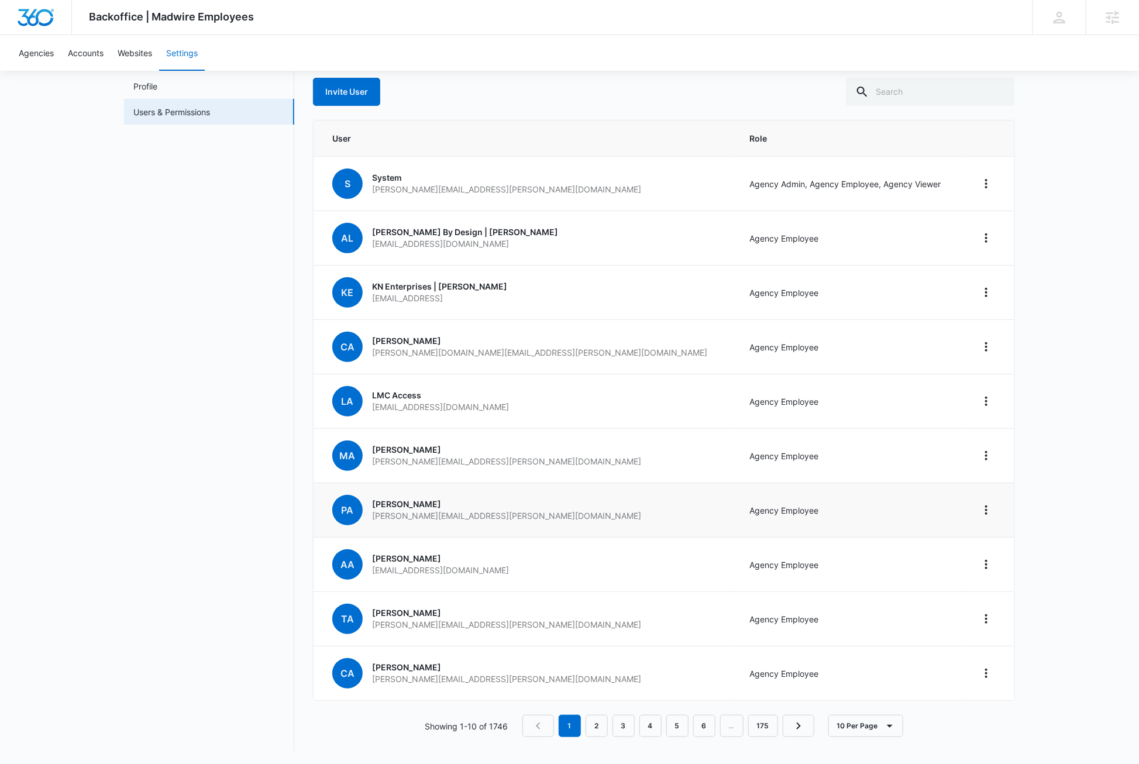
scroll to position [64, 0]
click at [706, 725] on link "6" at bounding box center [704, 724] width 22 height 22
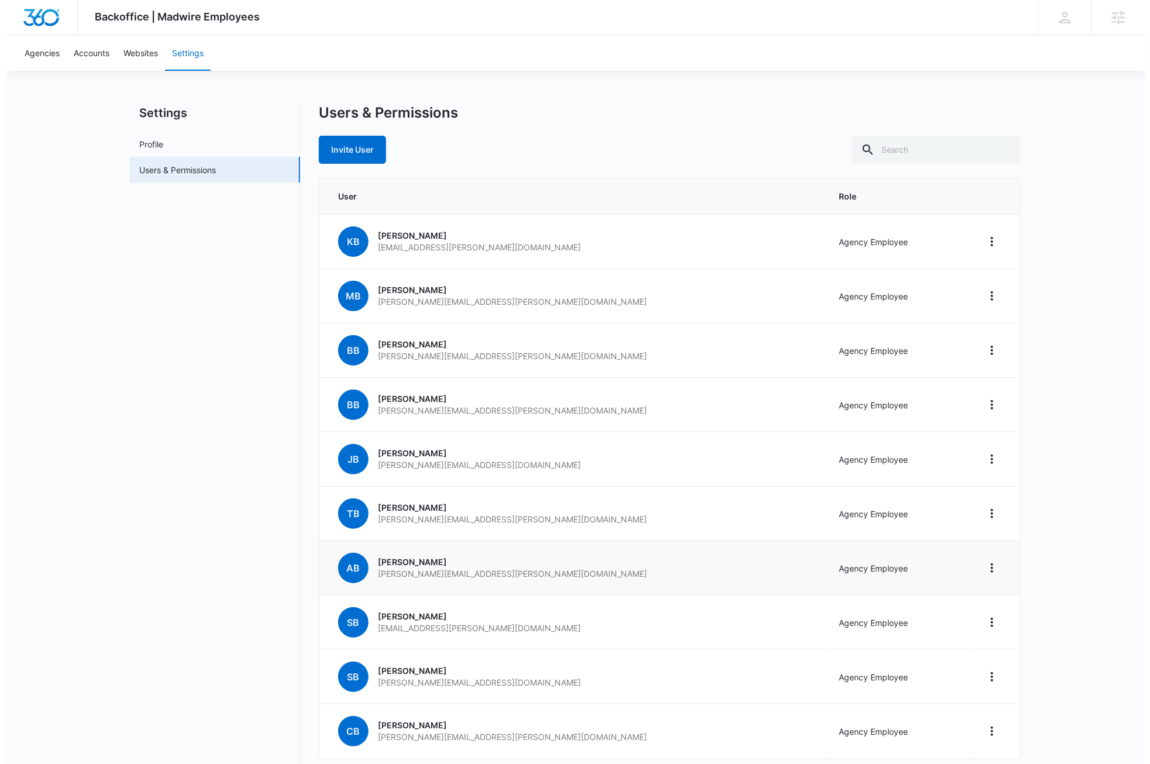
scroll to position [0, 0]
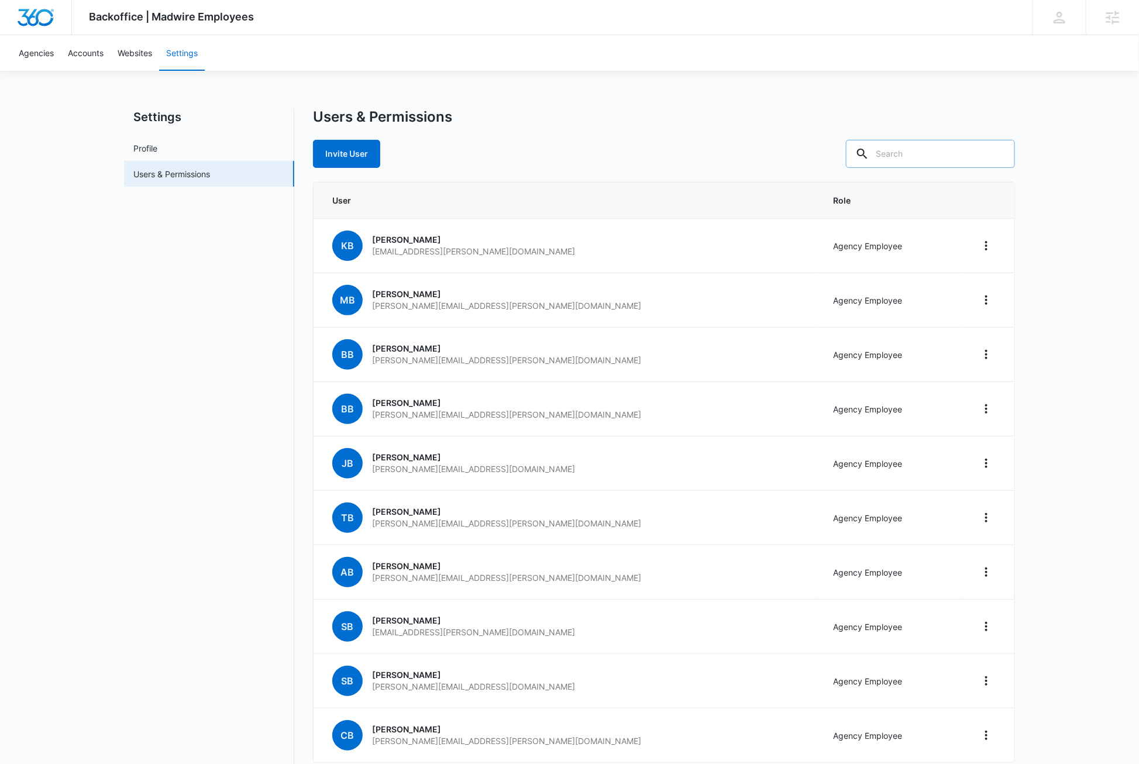
click at [946, 154] on input "text" at bounding box center [930, 154] width 169 height 28
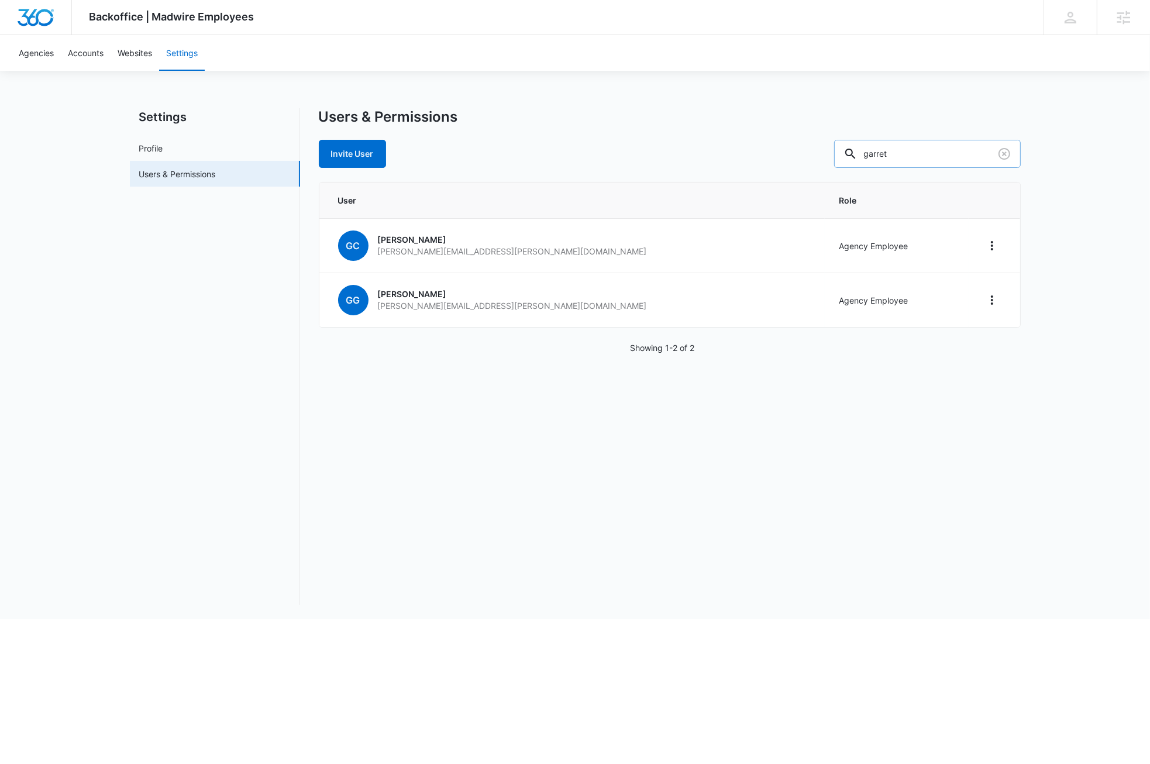
click at [937, 157] on input "garret" at bounding box center [927, 154] width 187 height 28
paste input ".[EMAIL_ADDRESS][DOMAIN_NAME]"
type input "[EMAIL_ADDRESS][DOMAIN_NAME]"
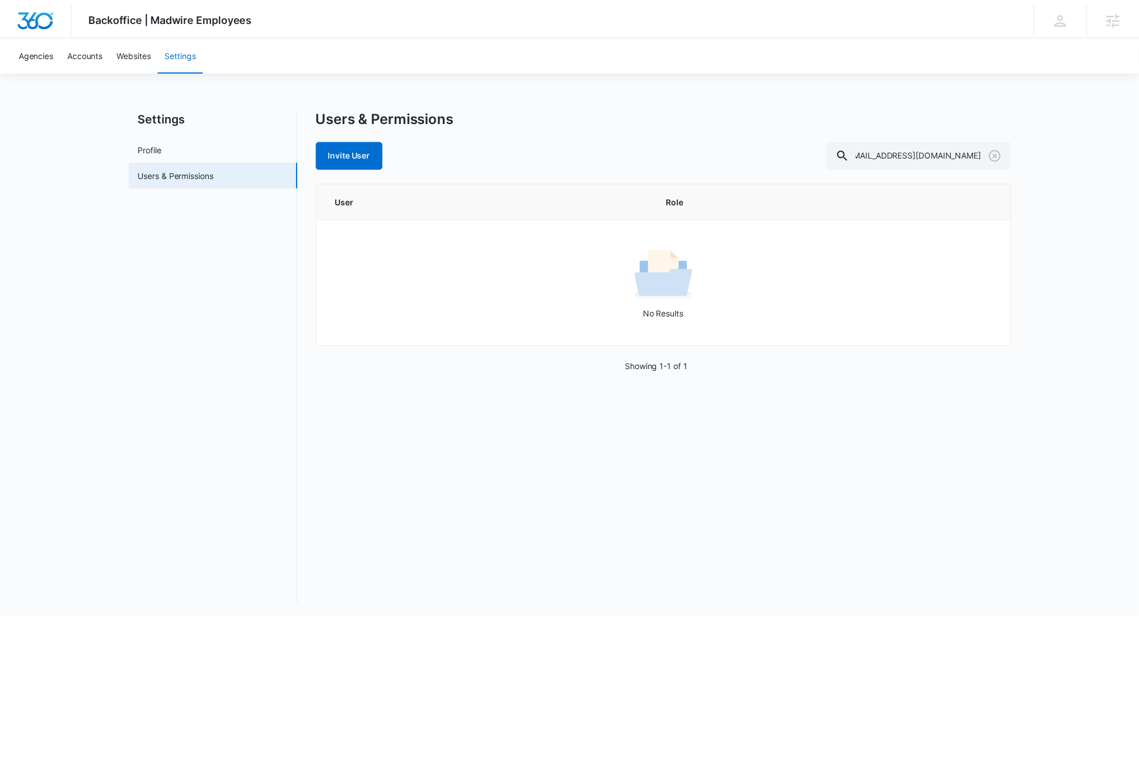
scroll to position [0, 0]
click at [395, 492] on div "Users & Permissions Invite User [EMAIL_ADDRESS][DOMAIN_NAME] User Role No Resul…" at bounding box center [670, 356] width 702 height 497
click at [169, 326] on nav "Settings Profile Users & Permissions" at bounding box center [215, 356] width 170 height 497
click at [645, 93] on div "Backoffice | Madwire Employees Apps Settings DB [PERSON_NAME] [PERSON_NAME][EMA…" at bounding box center [575, 309] width 1150 height 619
click at [358, 156] on link "Invite User" at bounding box center [352, 154] width 67 height 28
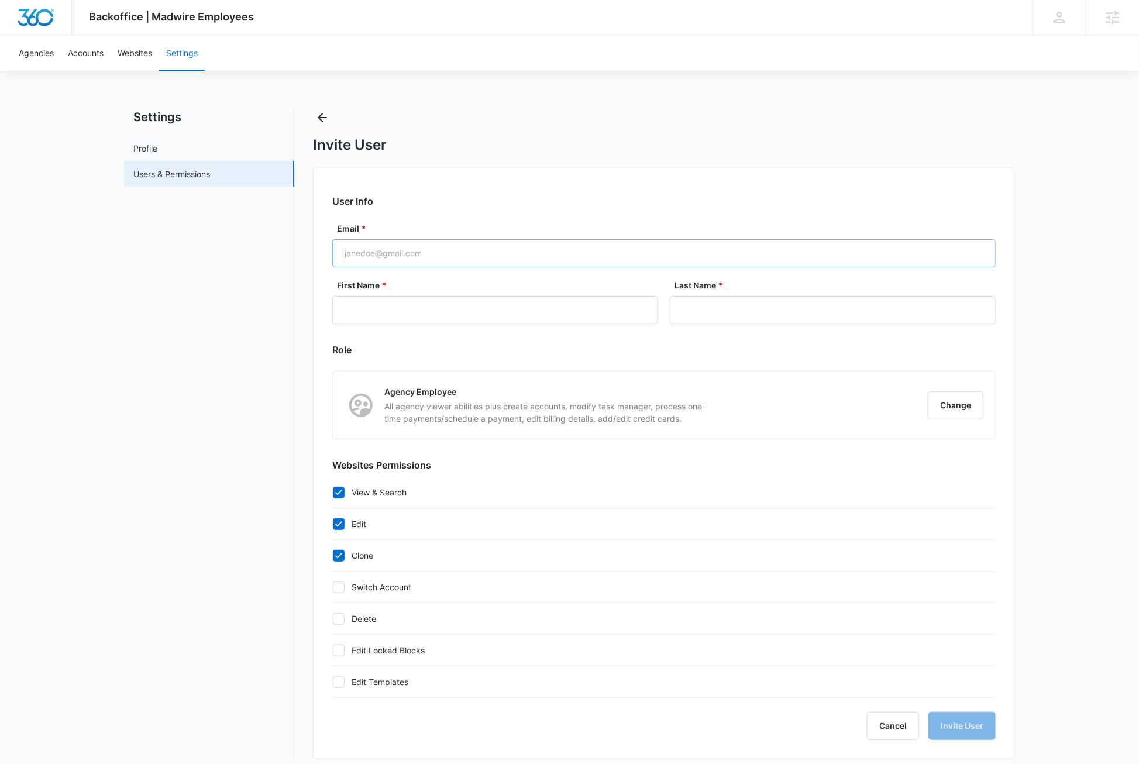
checkbox input "true"
click at [475, 256] on input "Email *" at bounding box center [663, 253] width 663 height 28
paste input "[EMAIL_ADDRESS][DOMAIN_NAME]"
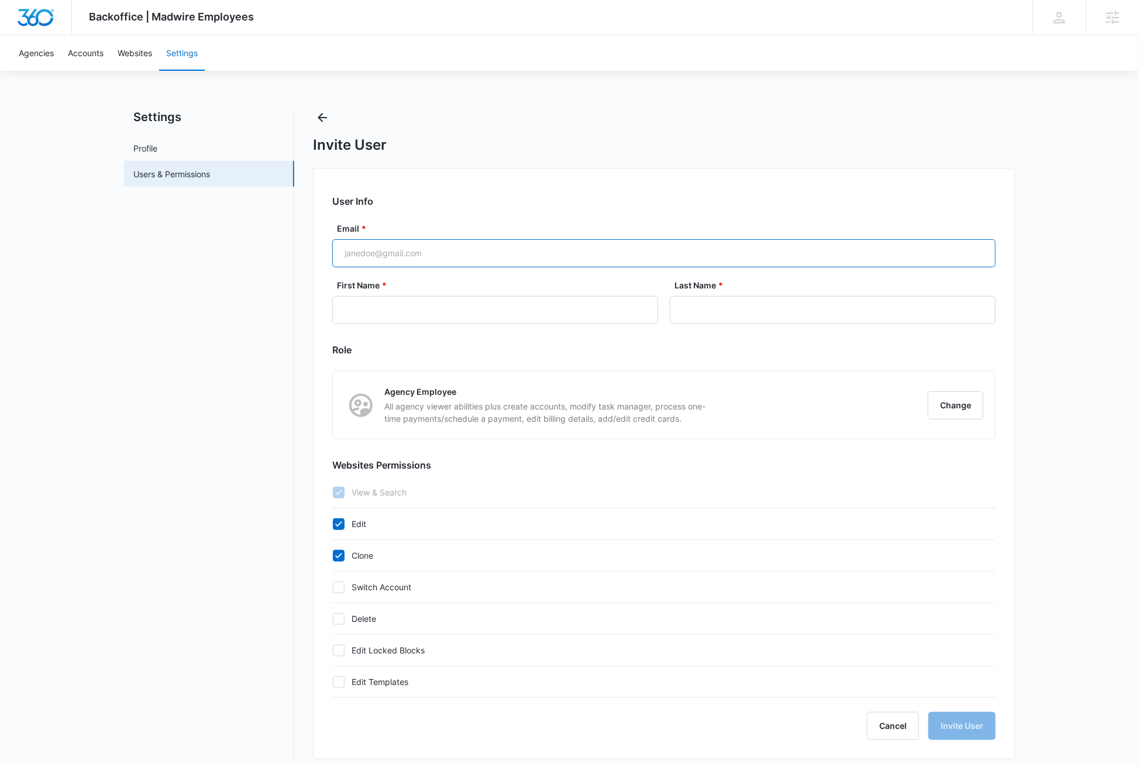
type input "[EMAIL_ADDRESS][DOMAIN_NAME]"
type input "Garret"
type input "Durie"
type input "[EMAIL_ADDRESS][DOMAIN_NAME]"
click at [975, 739] on button "Invite User" at bounding box center [961, 726] width 67 height 28
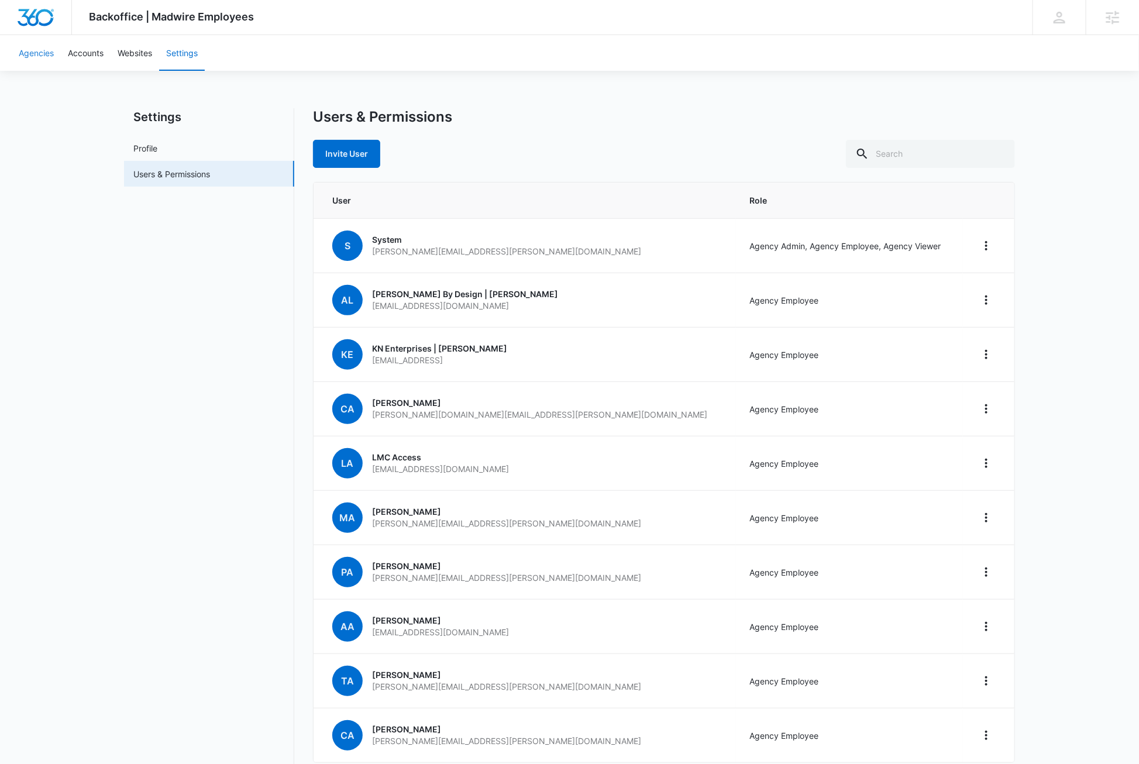
click at [39, 56] on link "Agencies" at bounding box center [36, 53] width 49 height 36
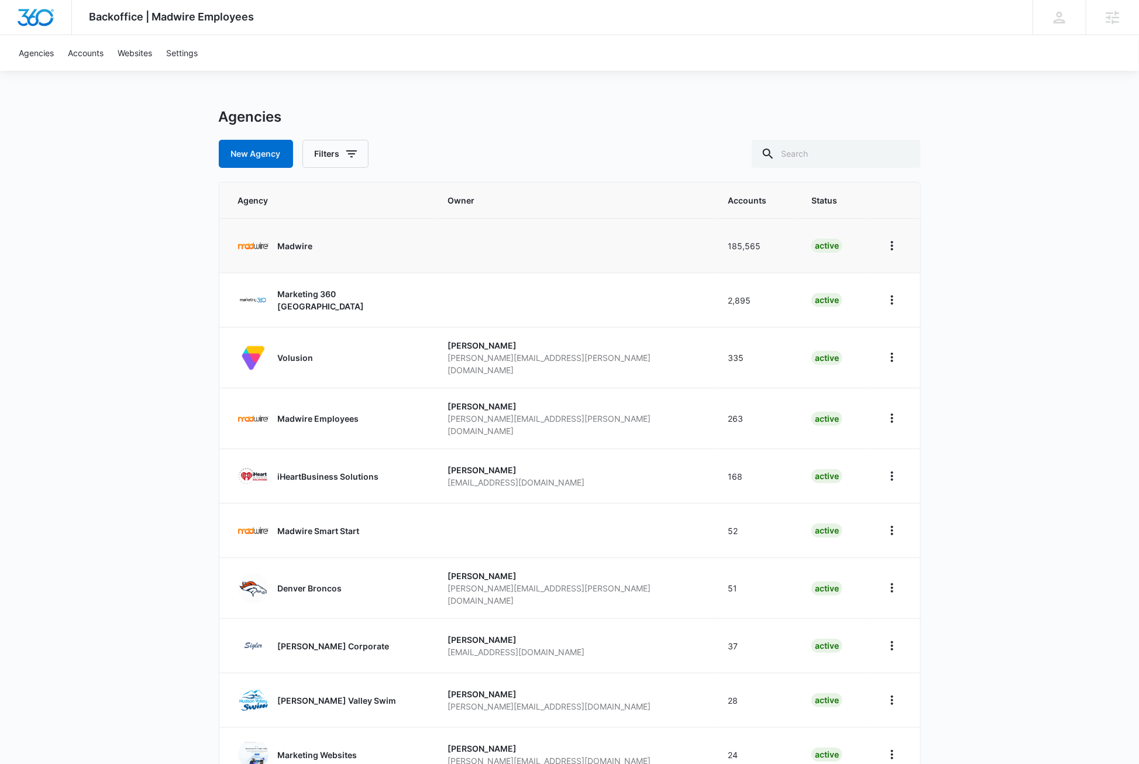
click at [304, 248] on p "Madwire" at bounding box center [295, 246] width 35 height 12
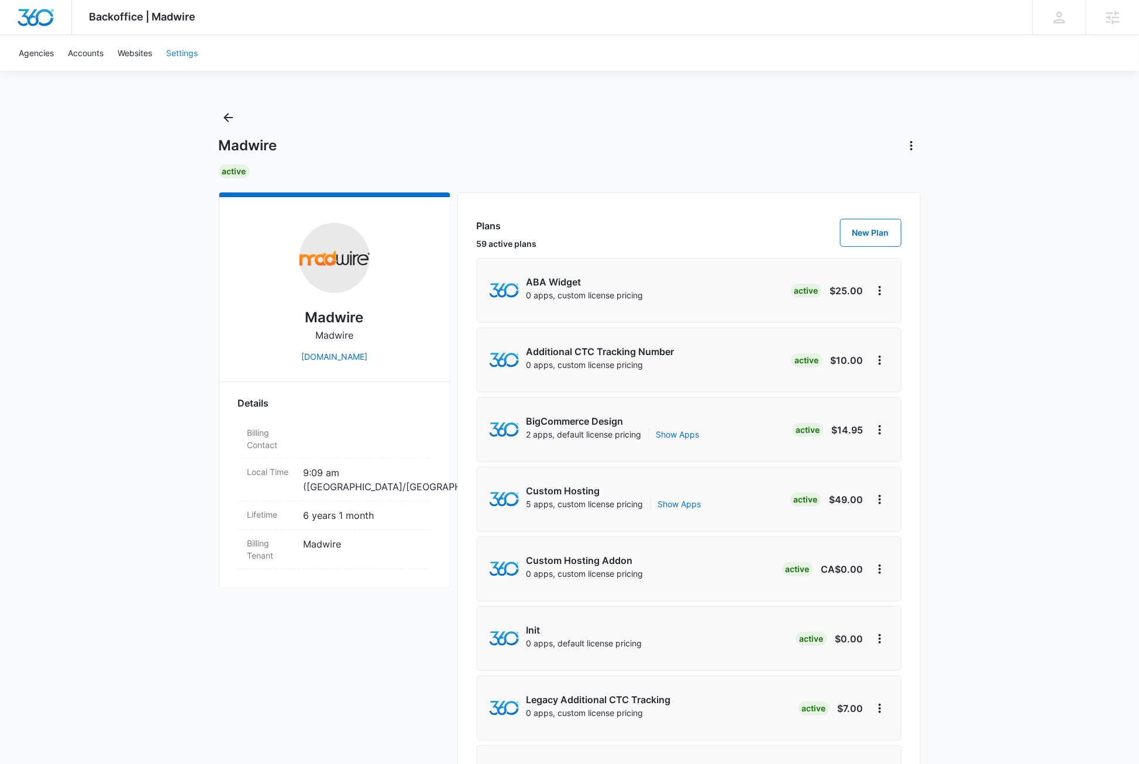
click at [190, 50] on link "Settings" at bounding box center [182, 53] width 46 height 36
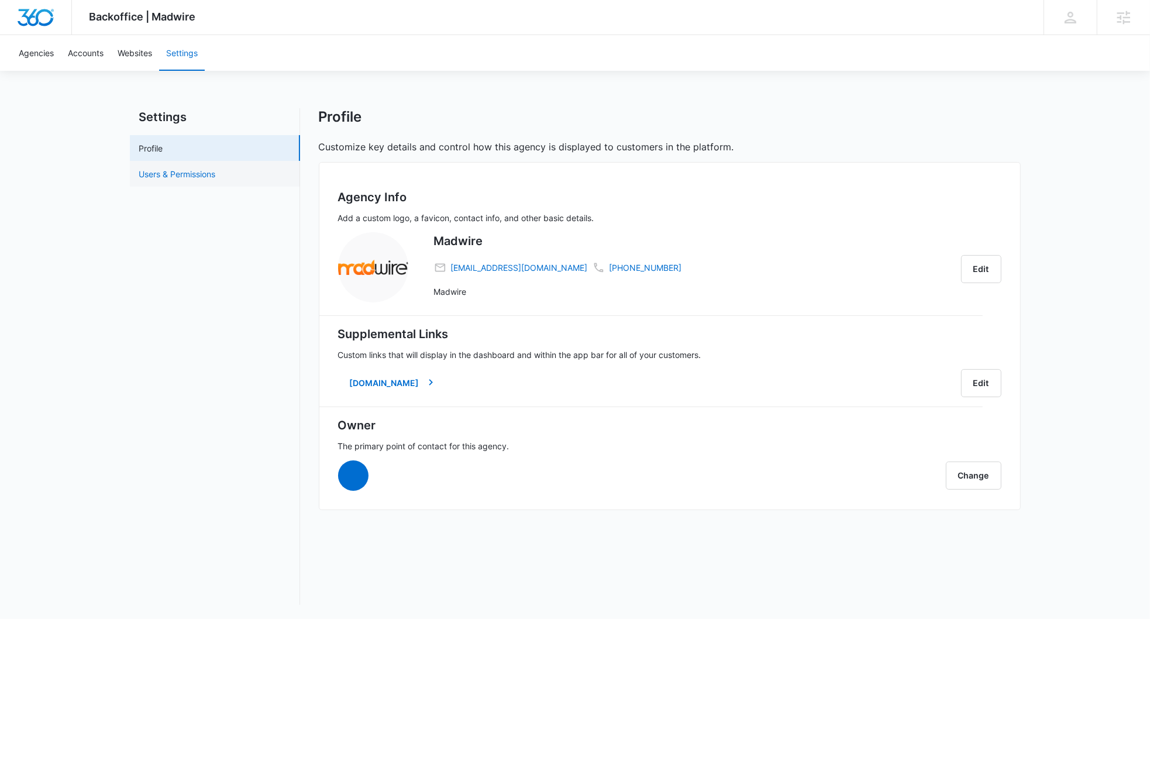
click at [170, 175] on link "Users & Permissions" at bounding box center [177, 174] width 77 height 12
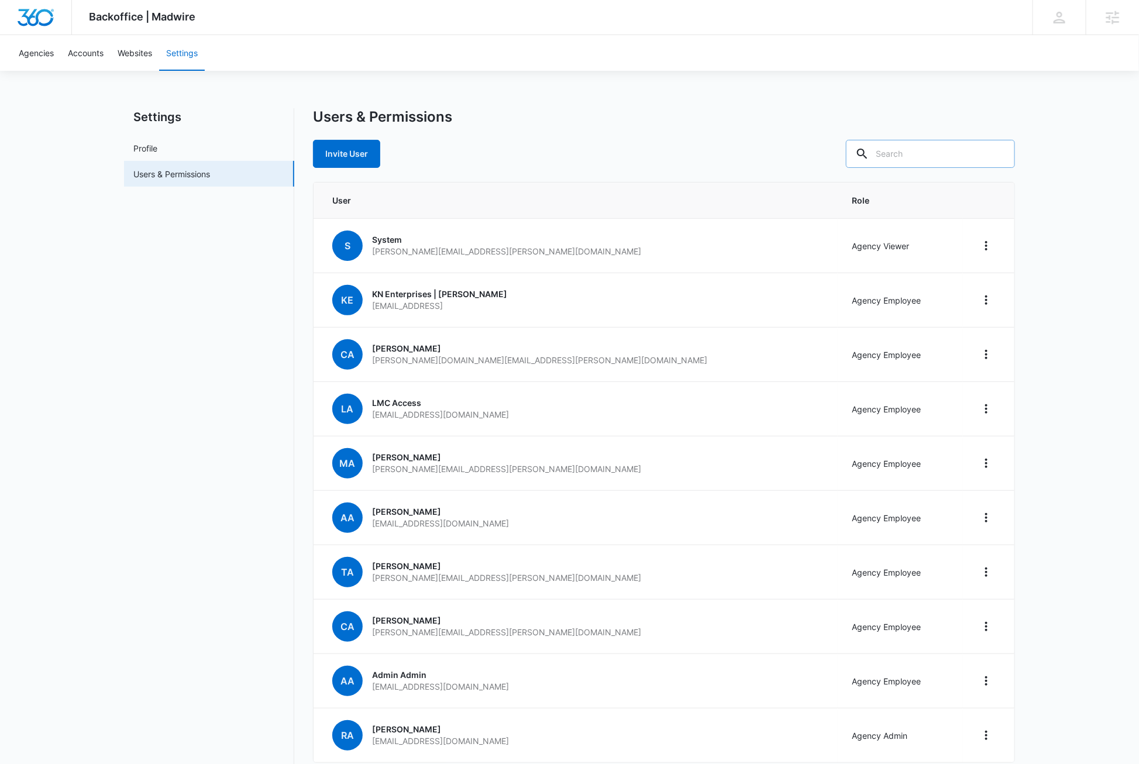
click at [967, 154] on input "text" at bounding box center [930, 154] width 169 height 28
paste input "[EMAIL_ADDRESS][DOMAIN_NAME]"
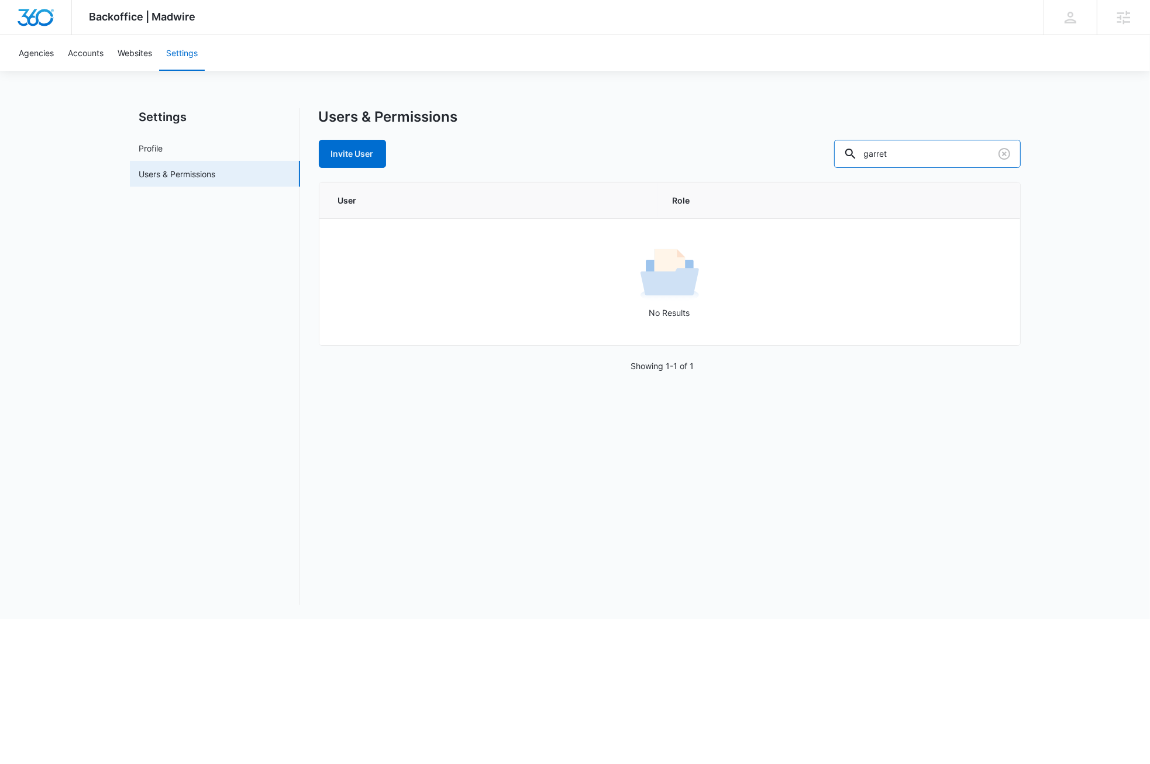
type input "garret"
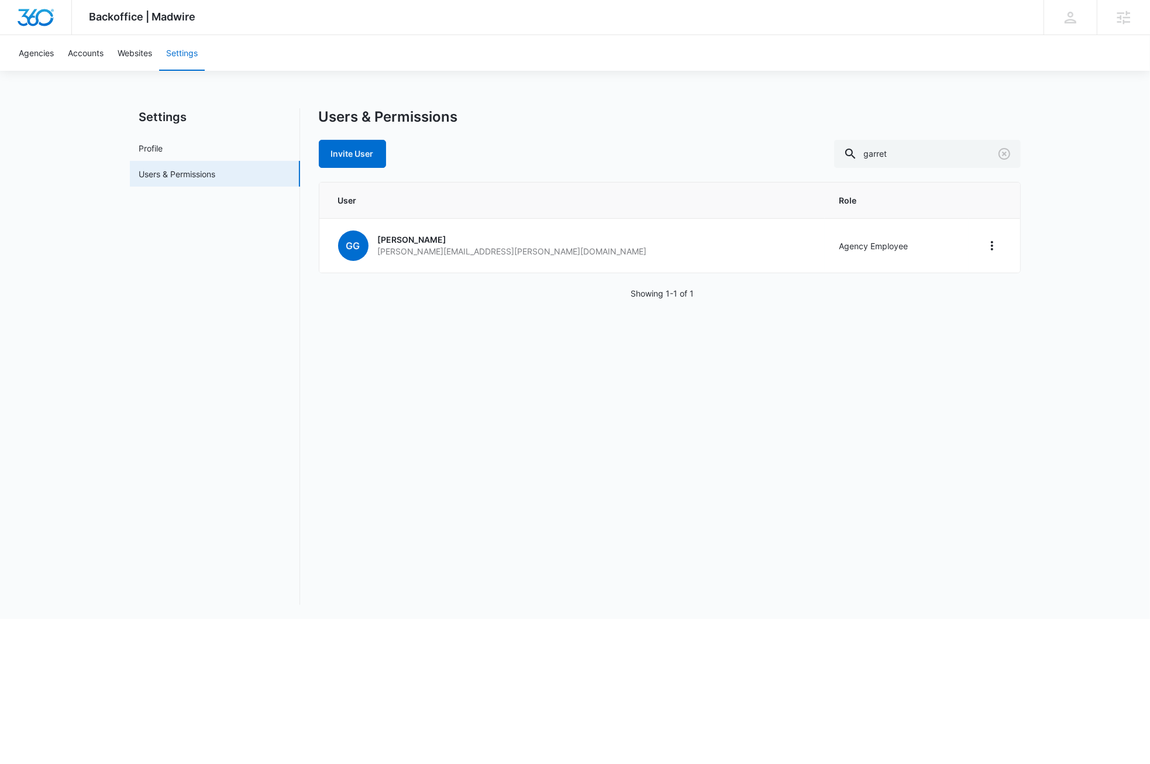
click at [408, 388] on div "Users & Permissions Invite User garret User Role [PERSON_NAME] Graber [EMAIL_AD…" at bounding box center [670, 356] width 702 height 497
click at [423, 436] on div "Users & Permissions Invite User garret User Role [PERSON_NAME] Graber [EMAIL_AD…" at bounding box center [670, 356] width 702 height 497
click at [206, 363] on nav "Settings Profile Users & Permissions" at bounding box center [215, 356] width 170 height 497
click at [1008, 156] on icon "Clear" at bounding box center [1004, 154] width 14 height 14
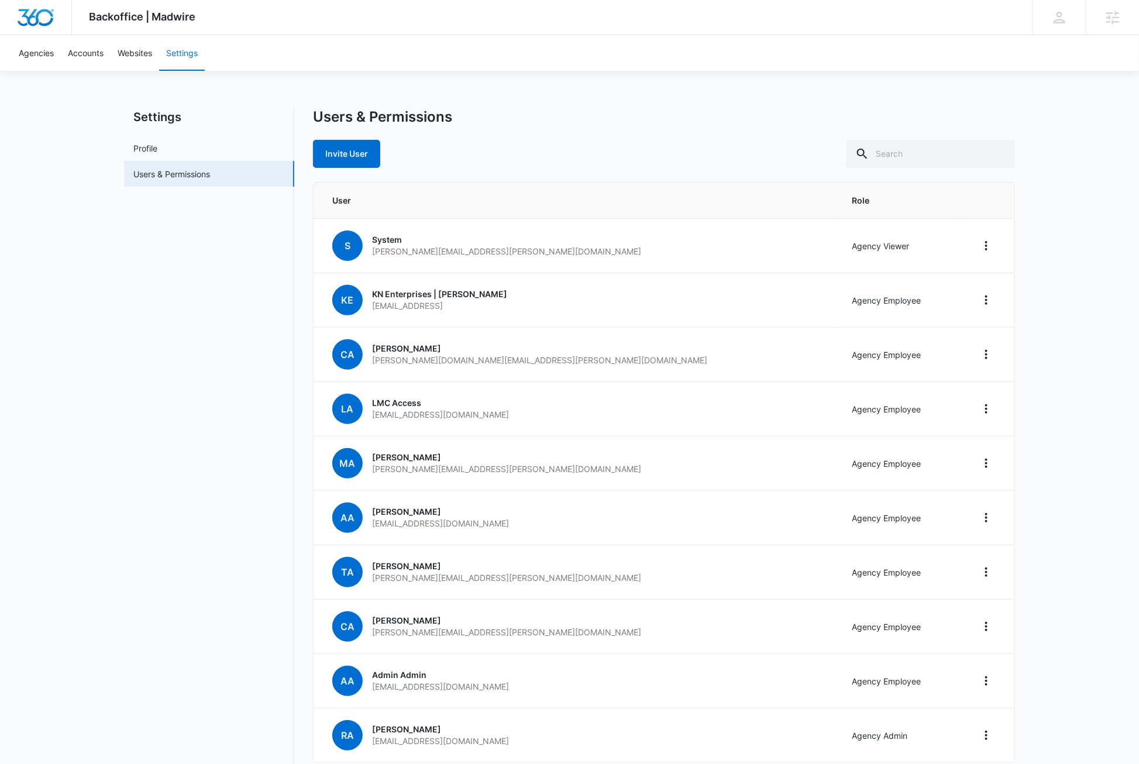
click at [181, 347] on nav "Settings Profile Users & Permissions" at bounding box center [209, 460] width 170 height 705
click at [332, 156] on link "Invite User" at bounding box center [346, 154] width 67 height 28
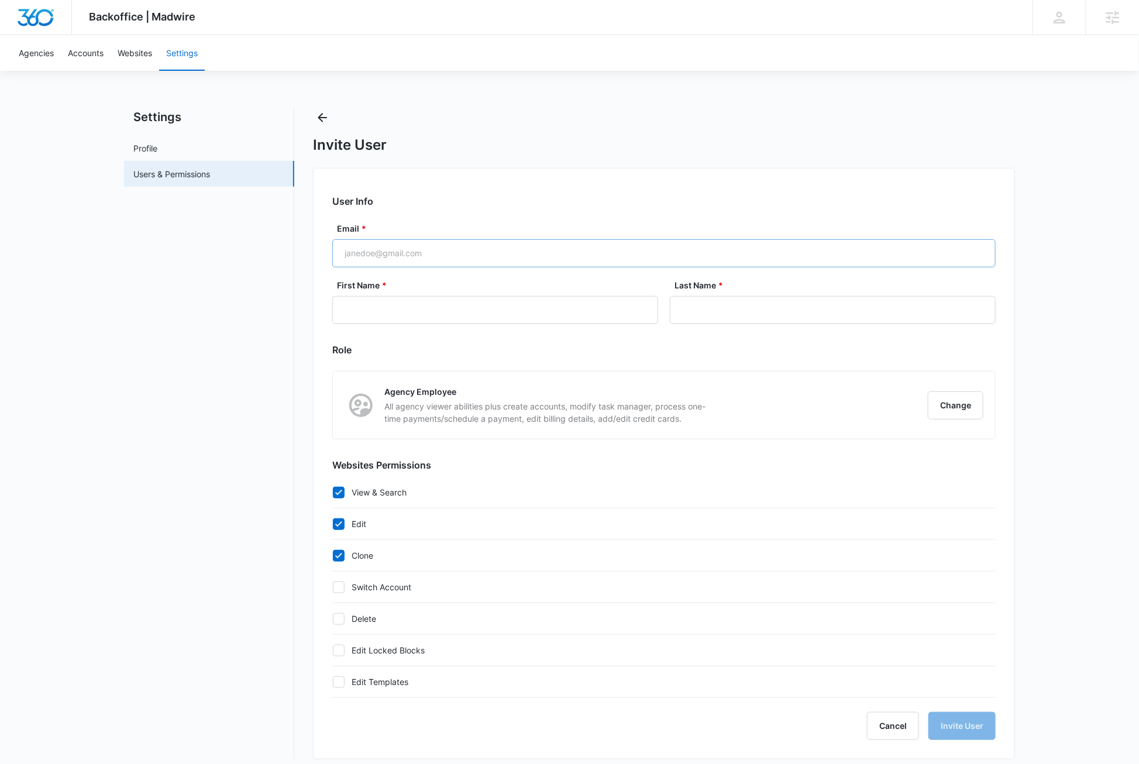
checkbox input "true"
click at [441, 255] on input "Email *" at bounding box center [663, 253] width 663 height 28
paste input "[EMAIL_ADDRESS][DOMAIN_NAME]"
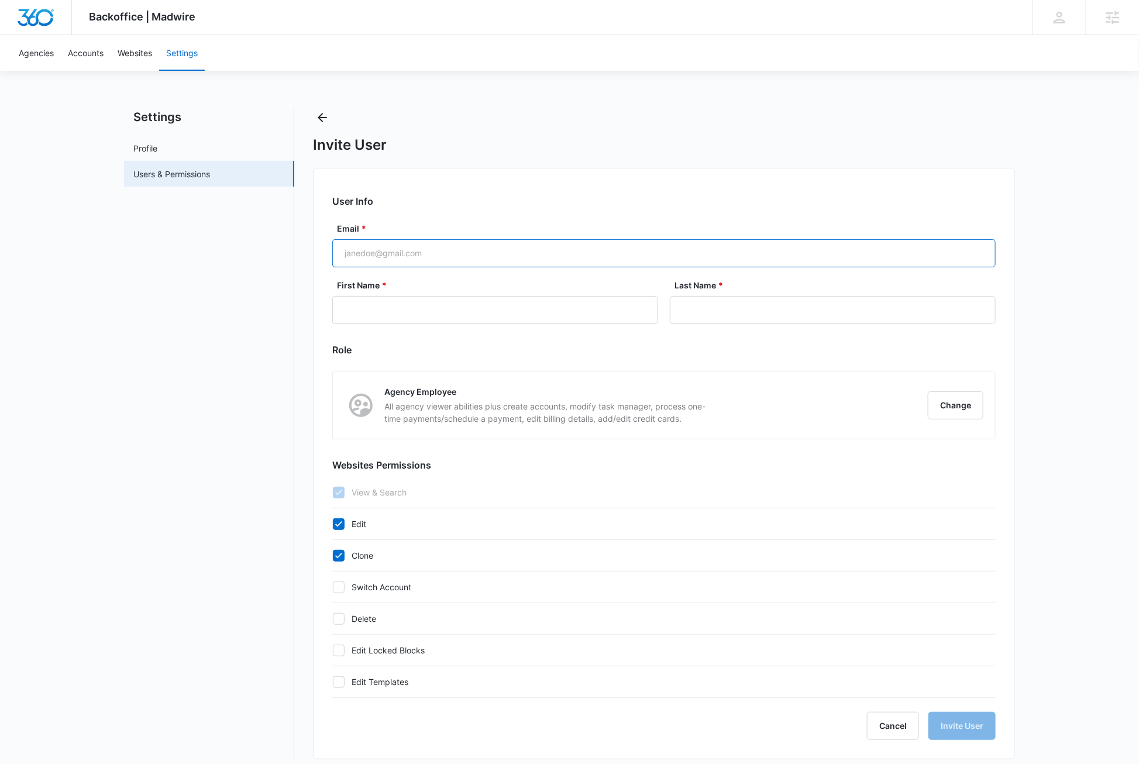
type input "[EMAIL_ADDRESS][DOMAIN_NAME]"
type input "Garret"
type input "Durie"
type input "[EMAIL_ADDRESS][DOMAIN_NAME]"
click at [984, 729] on button "Invite User" at bounding box center [961, 726] width 67 height 28
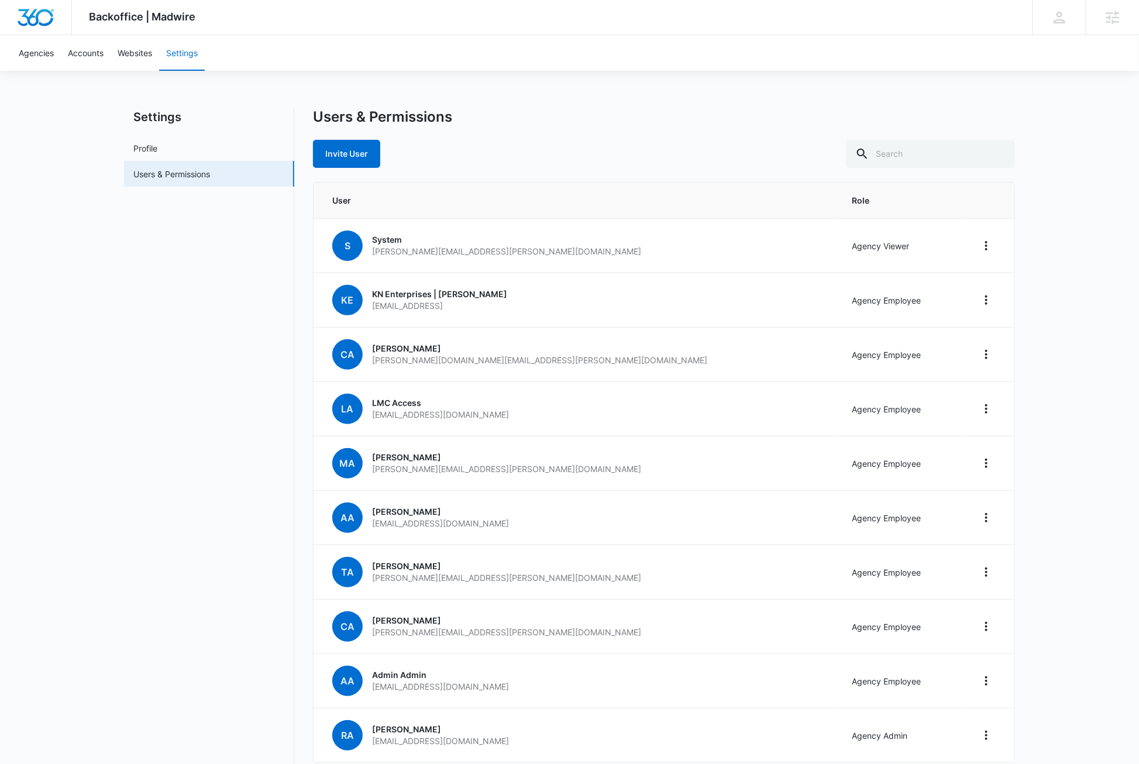
click at [37, 386] on div "Backoffice | Madwire Apps Settings DB [PERSON_NAME] [PERSON_NAME][EMAIL_ADDRESS…" at bounding box center [569, 413] width 1139 height 827
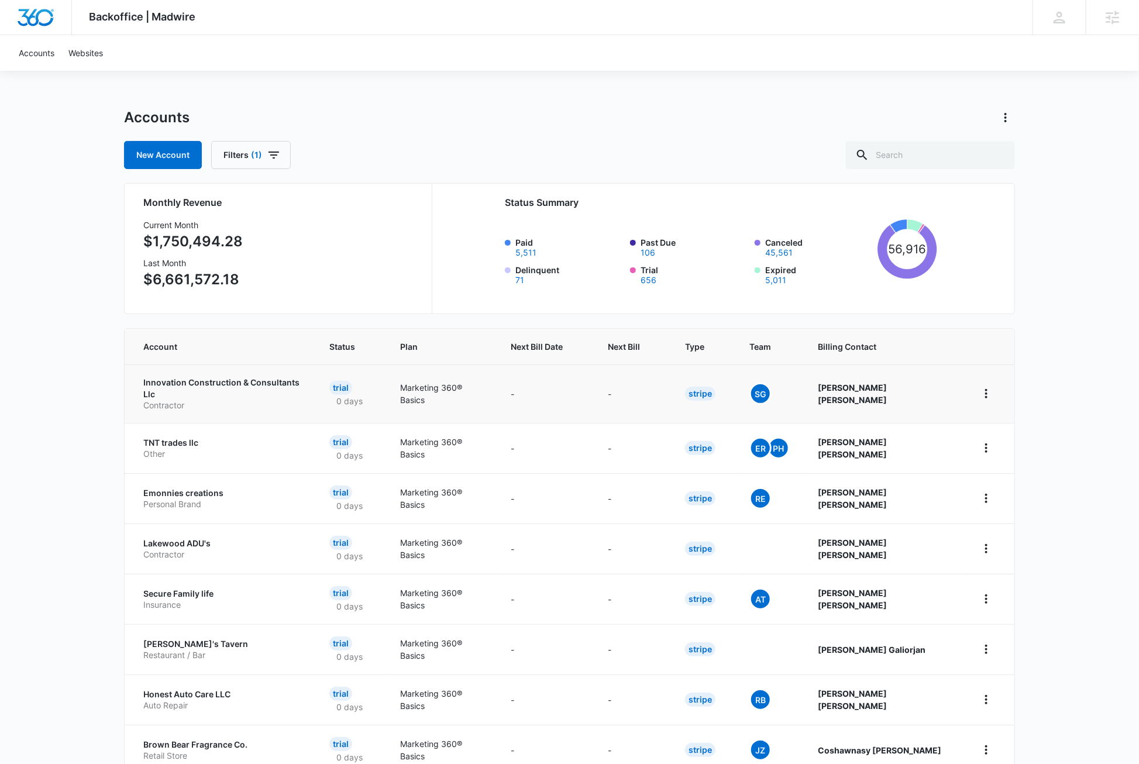
click at [222, 385] on p "Innovation Construction & Consultants Llc" at bounding box center [222, 388] width 158 height 23
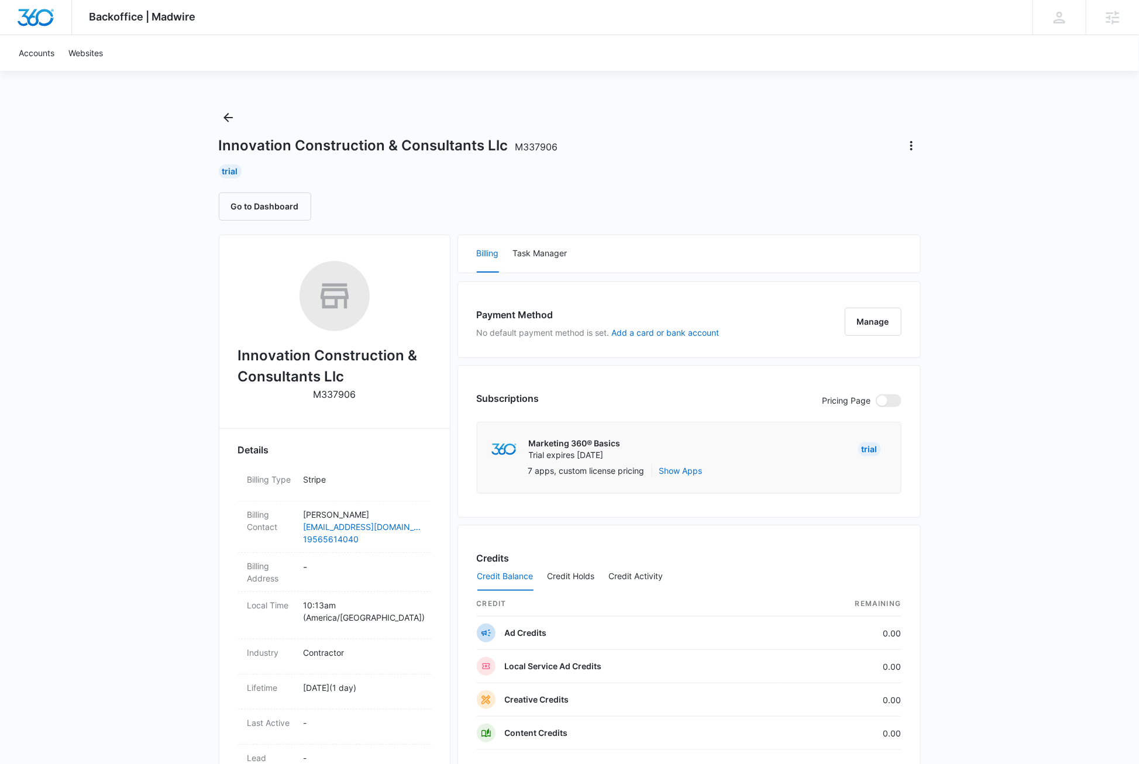
click at [75, 169] on div "Backoffice | Madwire Apps Settings GD Garret Durie garret.durie@madwire.com My …" at bounding box center [569, 588] width 1139 height 1177
